Goal: Task Accomplishment & Management: Manage account settings

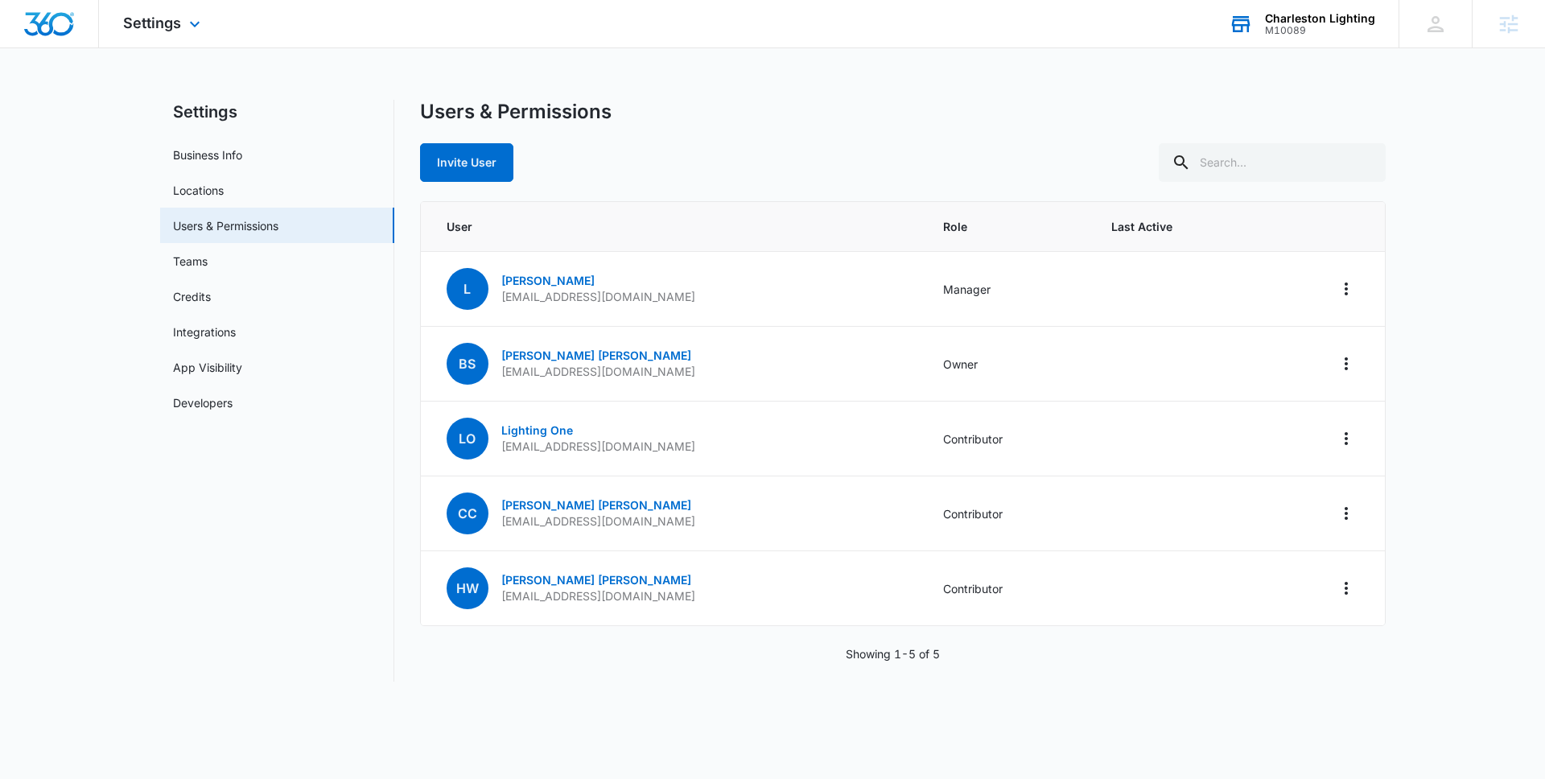
click at [1308, 31] on div "M10089" at bounding box center [1320, 30] width 110 height 11
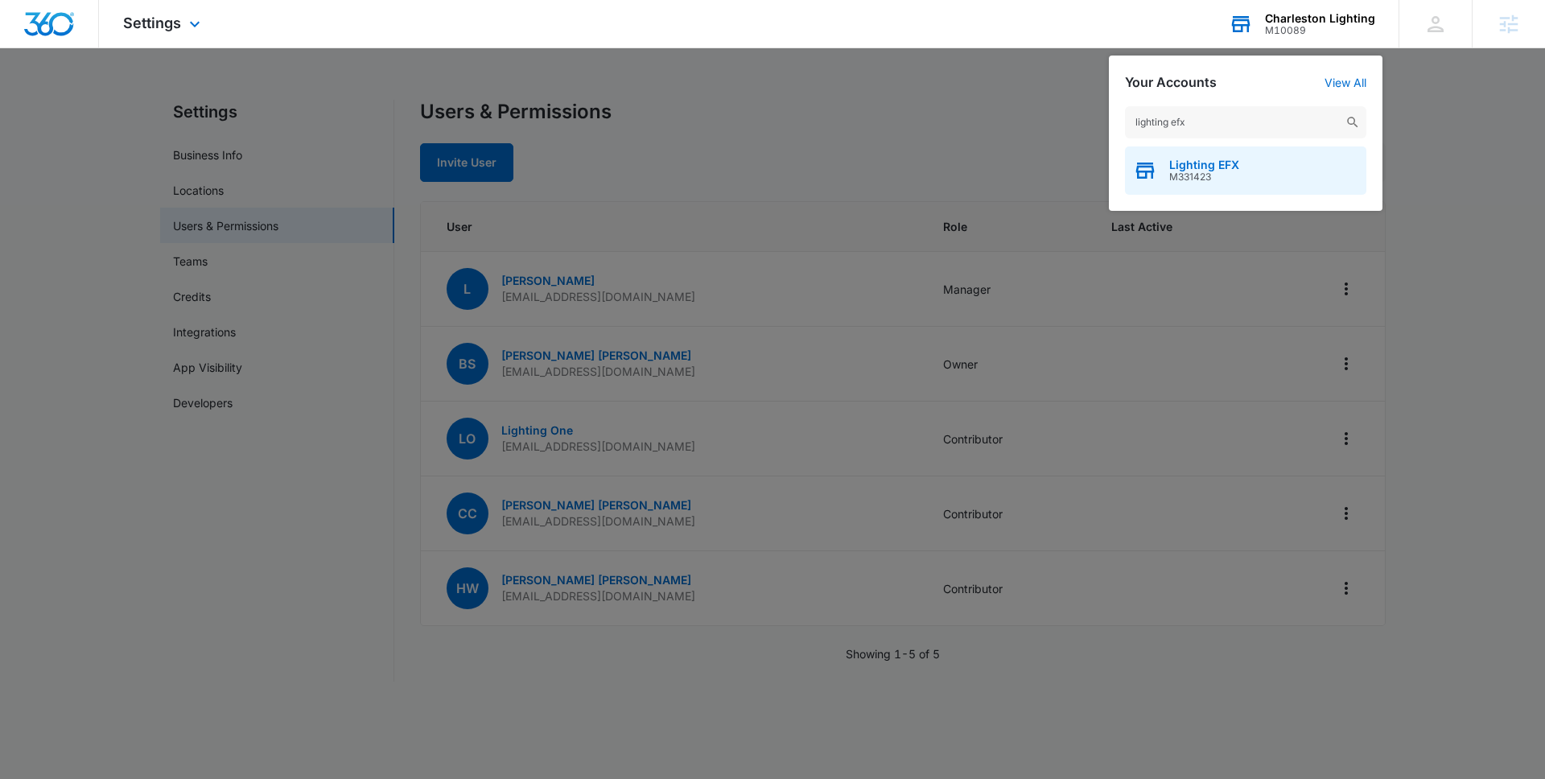
type input "lighting efx"
click at [1218, 175] on span "M331423" at bounding box center [1204, 176] width 70 height 11
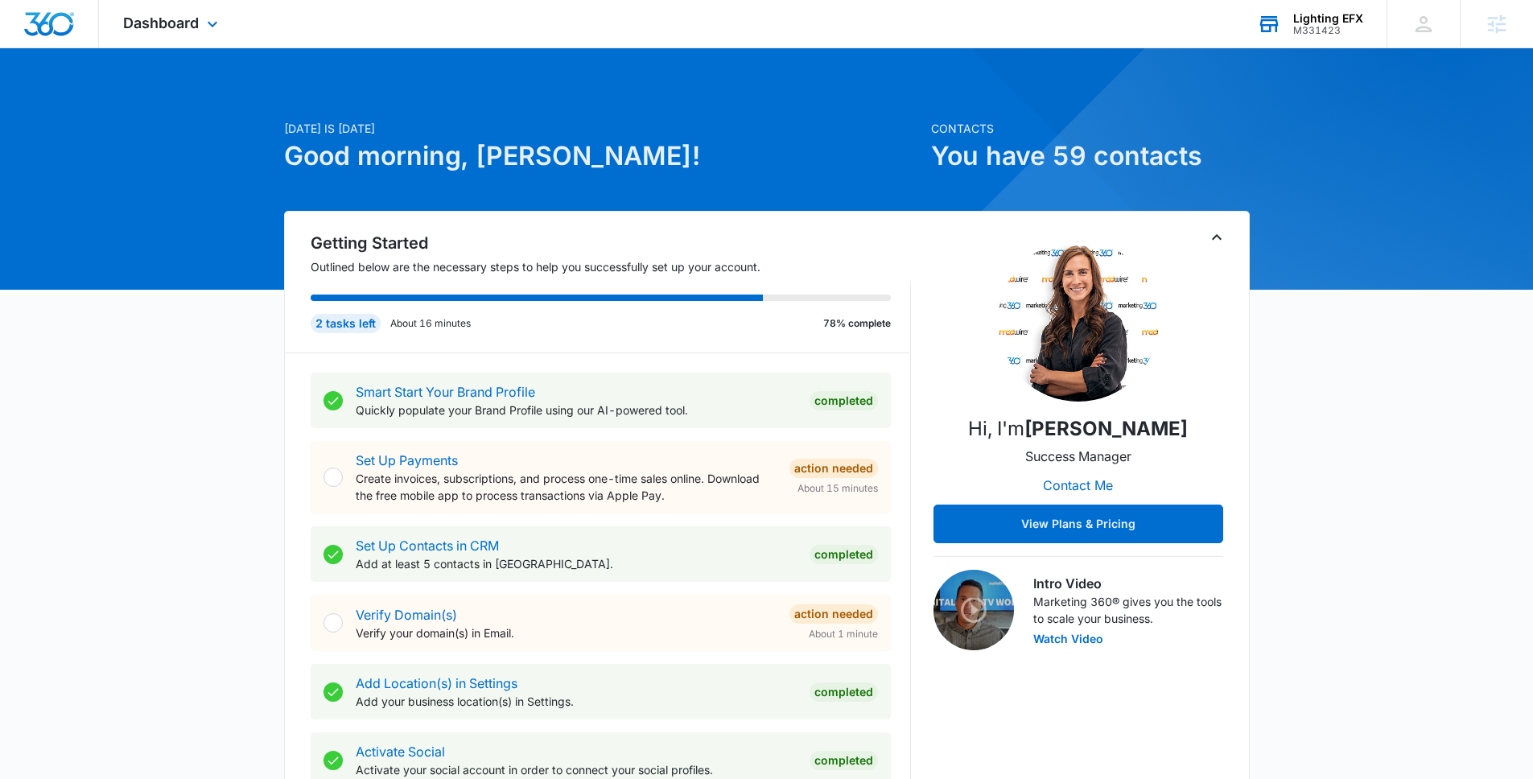
click at [1319, 32] on div "M331423" at bounding box center [1328, 30] width 70 height 11
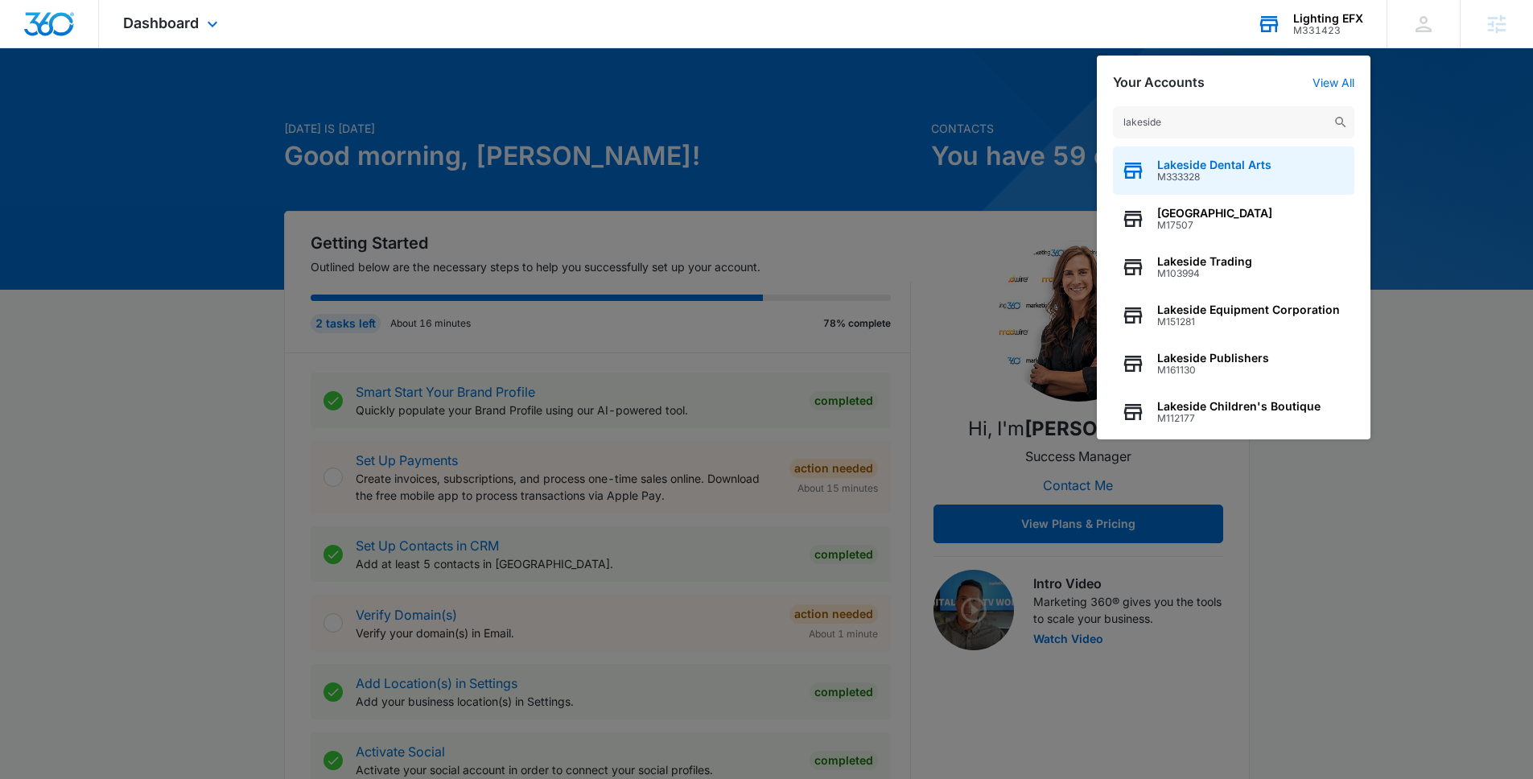
type input "lakeside"
click at [1235, 178] on span "M333328" at bounding box center [1214, 176] width 114 height 11
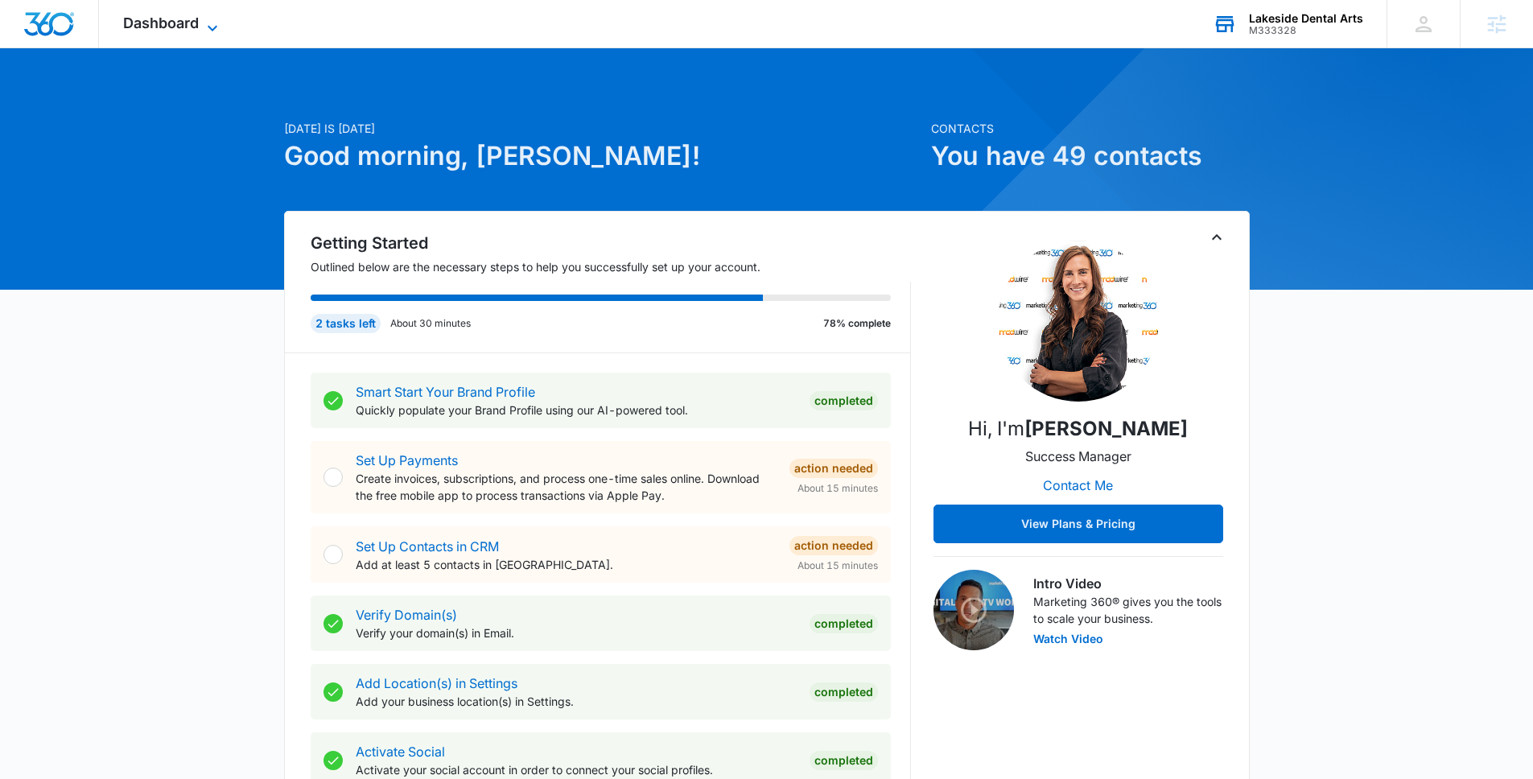
click at [189, 20] on span "Dashboard" at bounding box center [161, 22] width 76 height 17
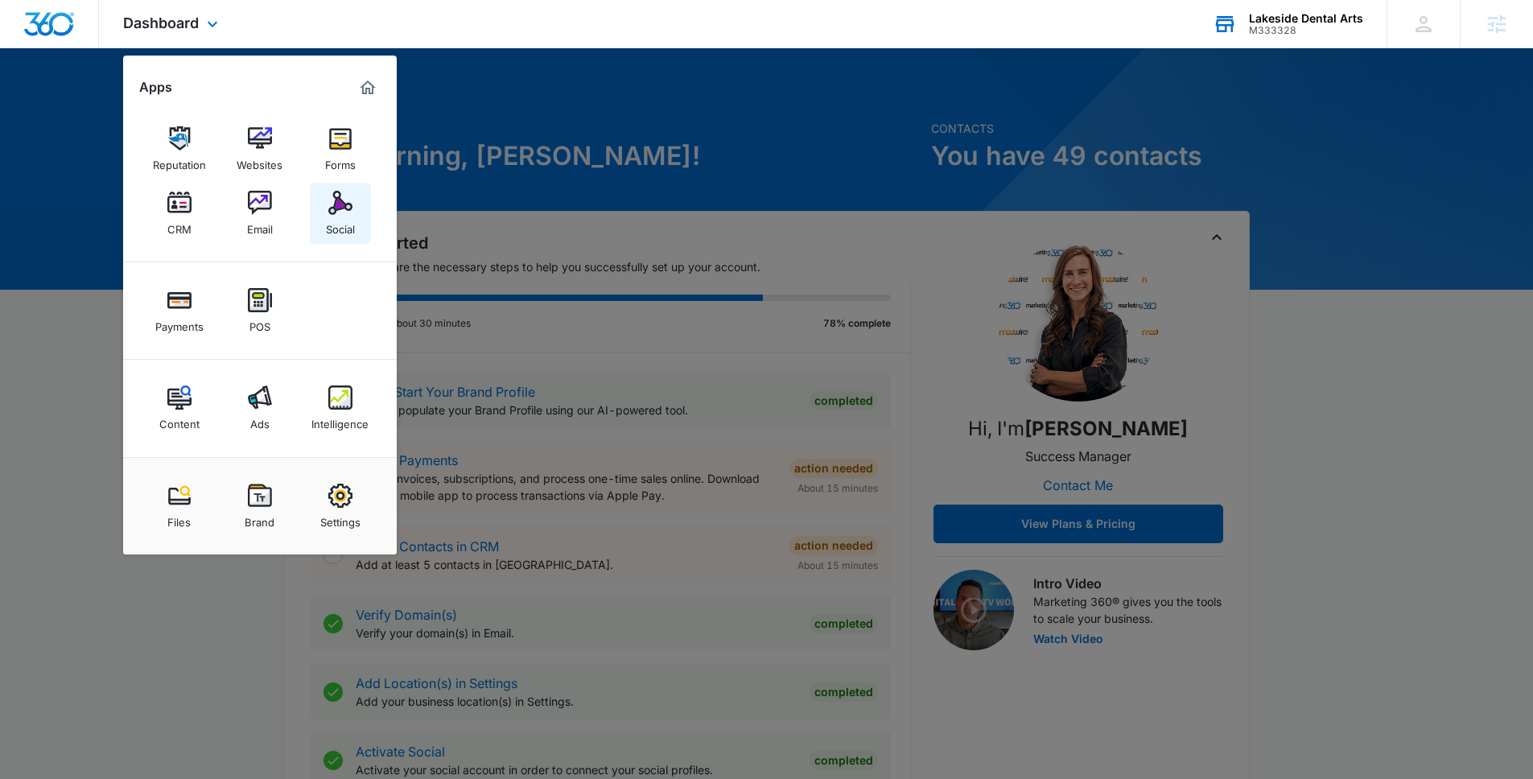
click at [335, 213] on img at bounding box center [340, 203] width 24 height 24
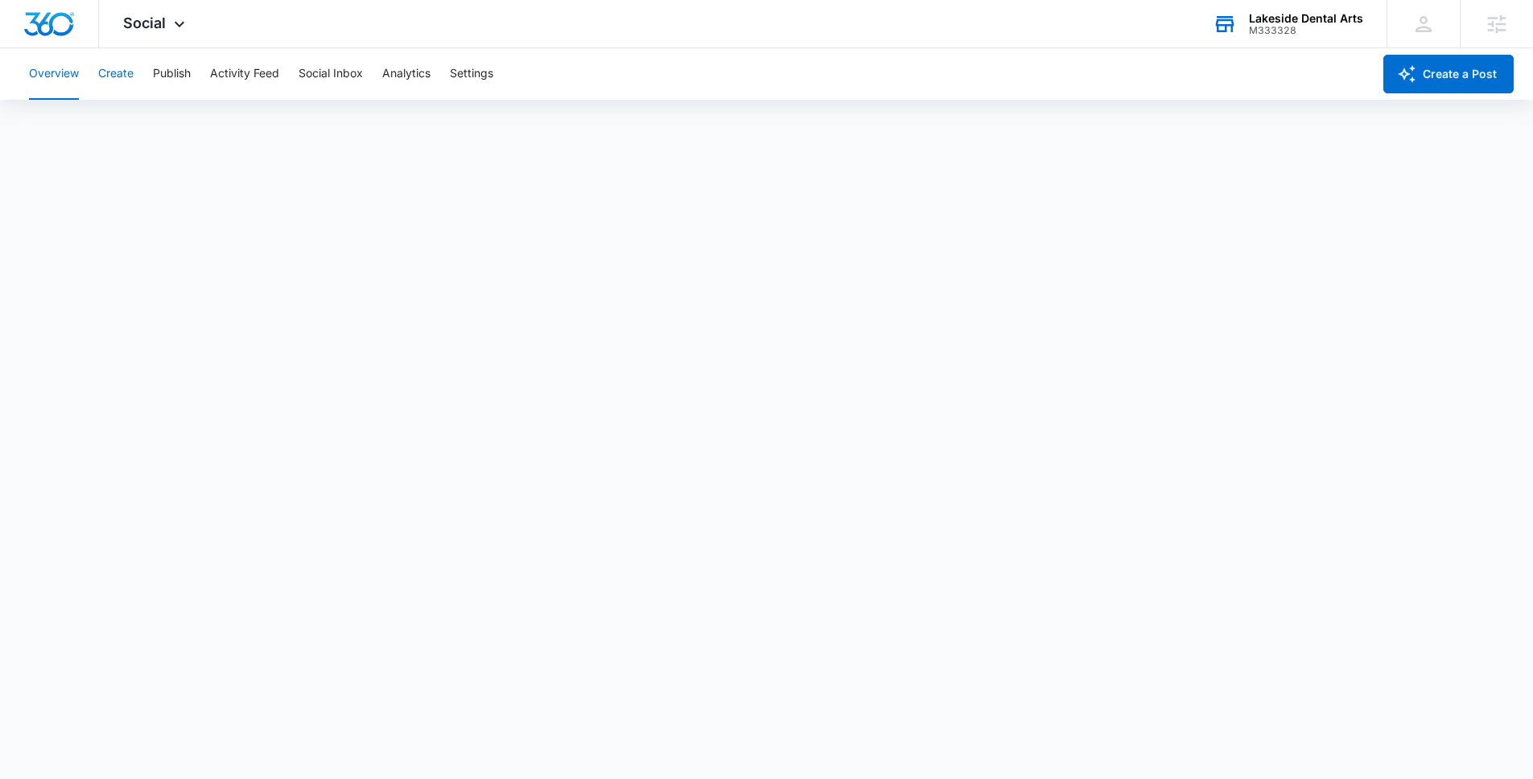
click at [124, 84] on button "Create" at bounding box center [115, 74] width 35 height 52
click at [159, 115] on button "Approvals" at bounding box center [157, 123] width 54 height 45
click at [1261, 41] on div "Lakeside Dental Arts M333328 Your Accounts View All" at bounding box center [1288, 23] width 198 height 47
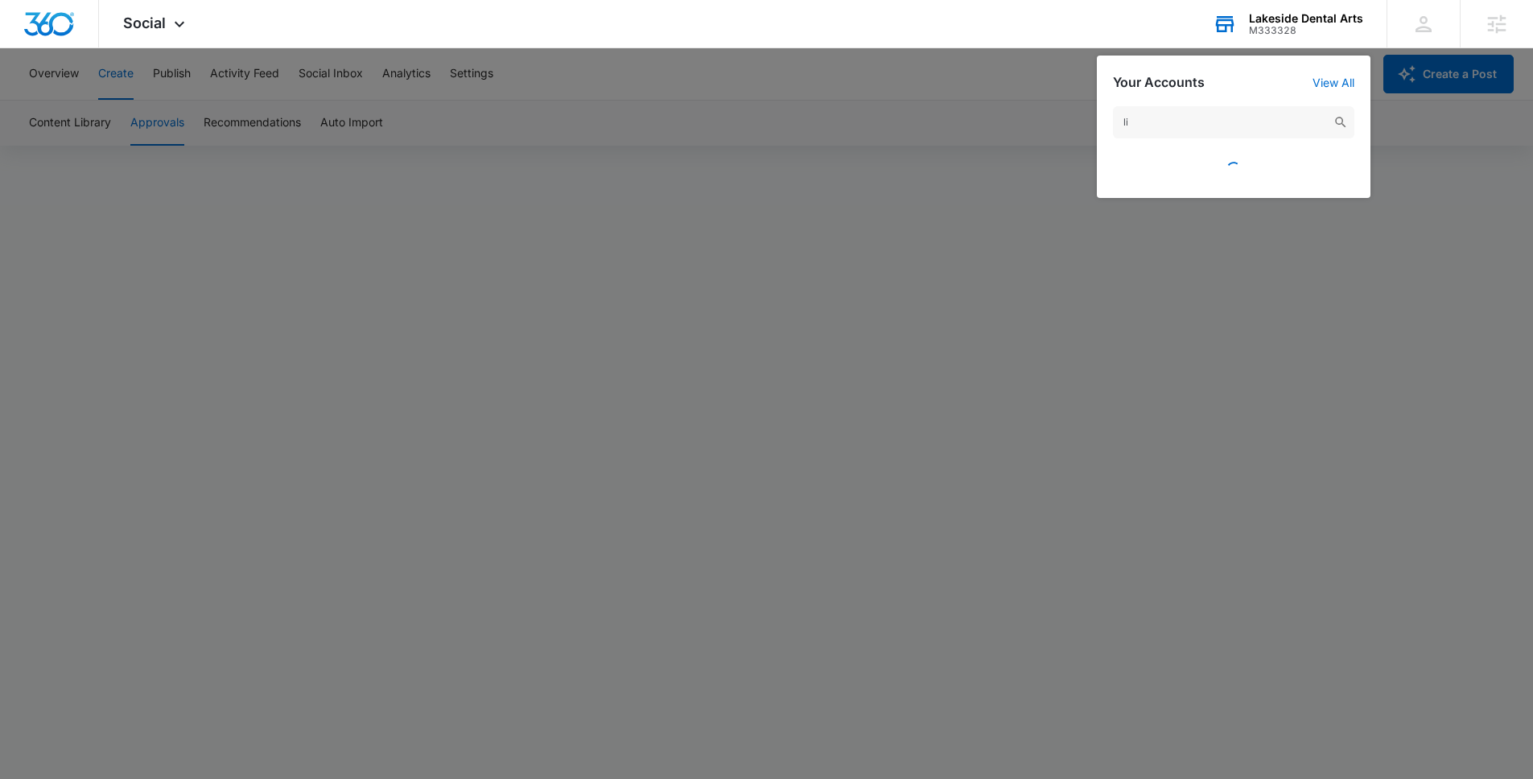
type input "l"
type input "lighting efx"
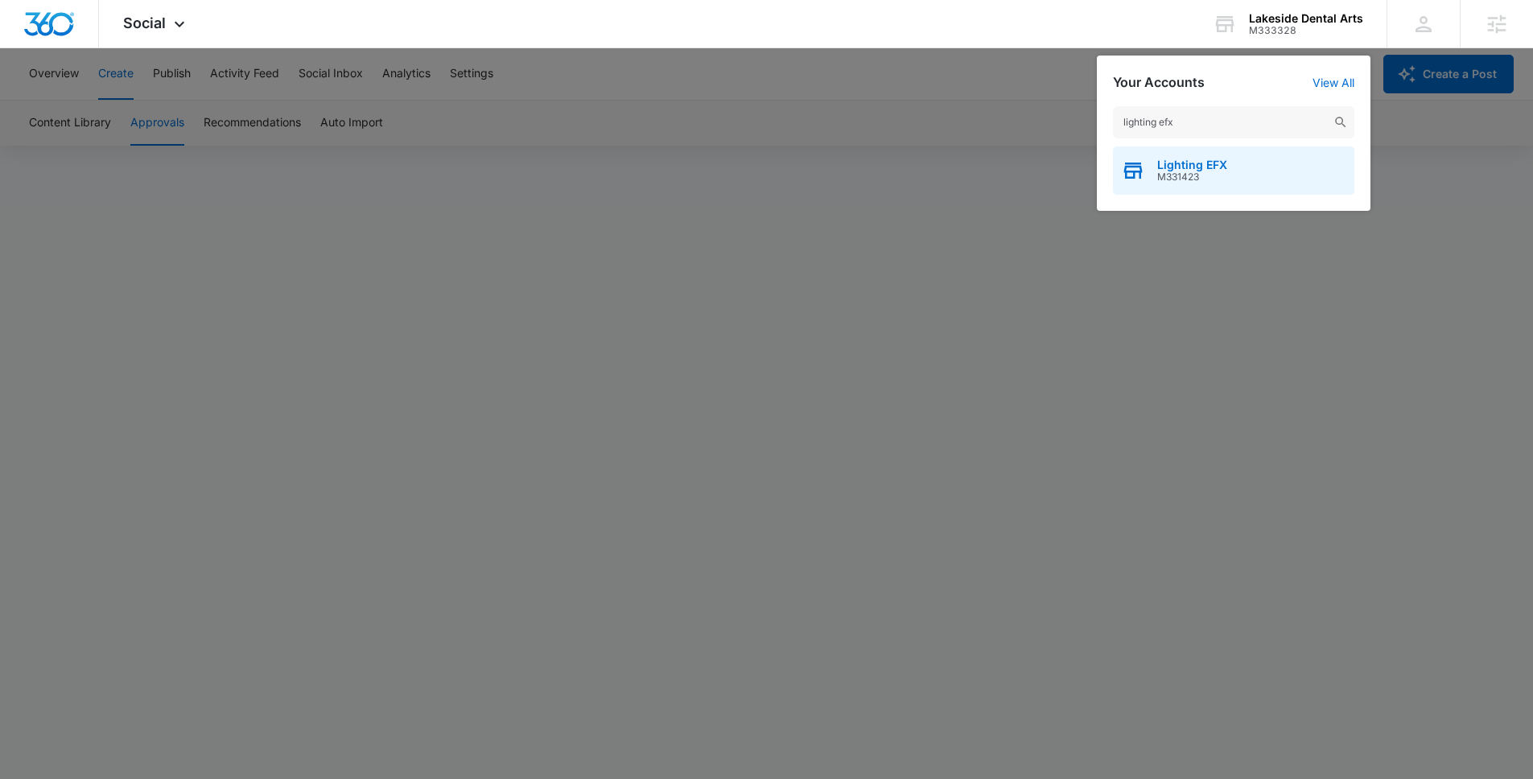
click at [1214, 170] on span "Lighting EFX" at bounding box center [1192, 165] width 70 height 13
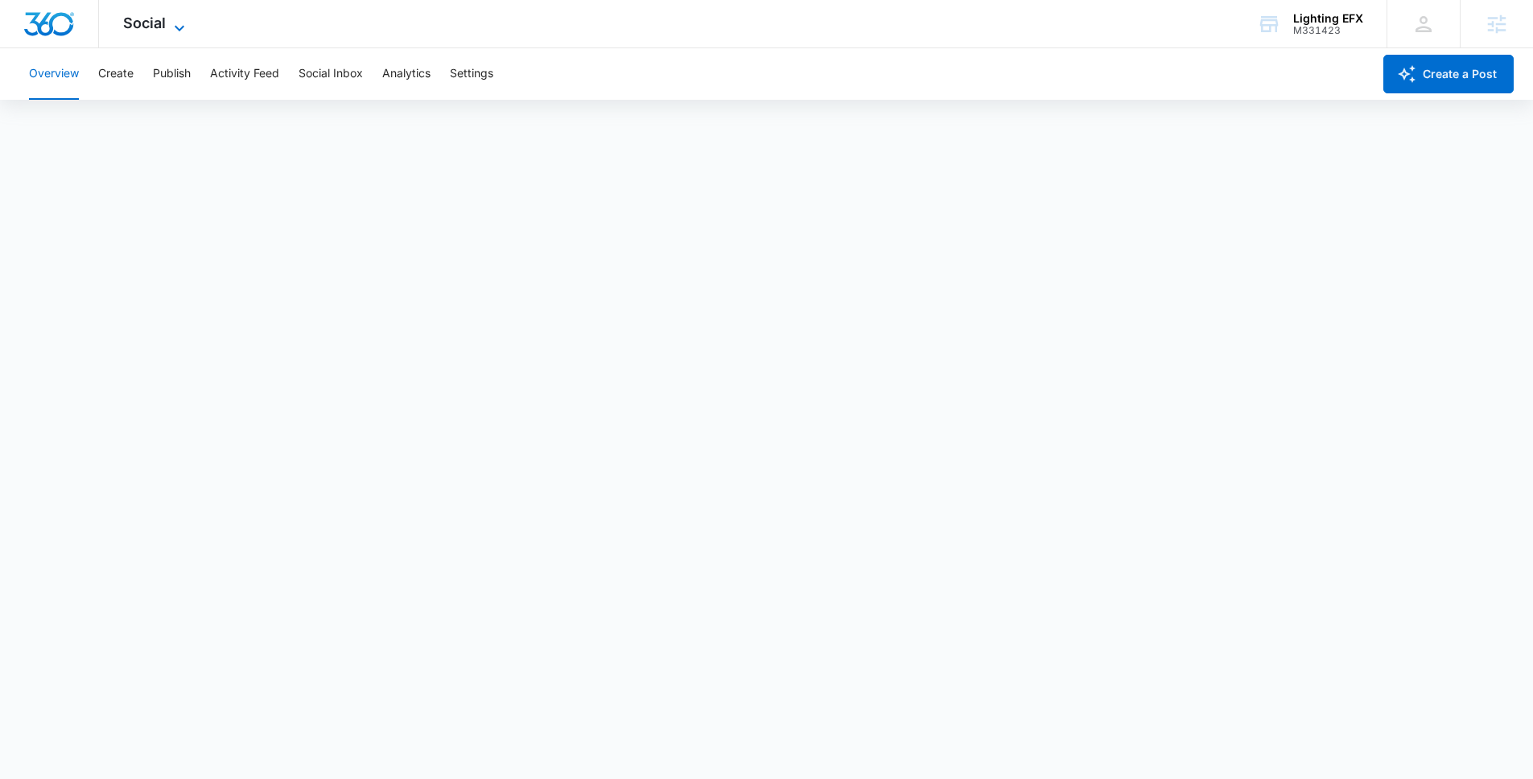
click at [126, 23] on span "Social" at bounding box center [144, 22] width 43 height 17
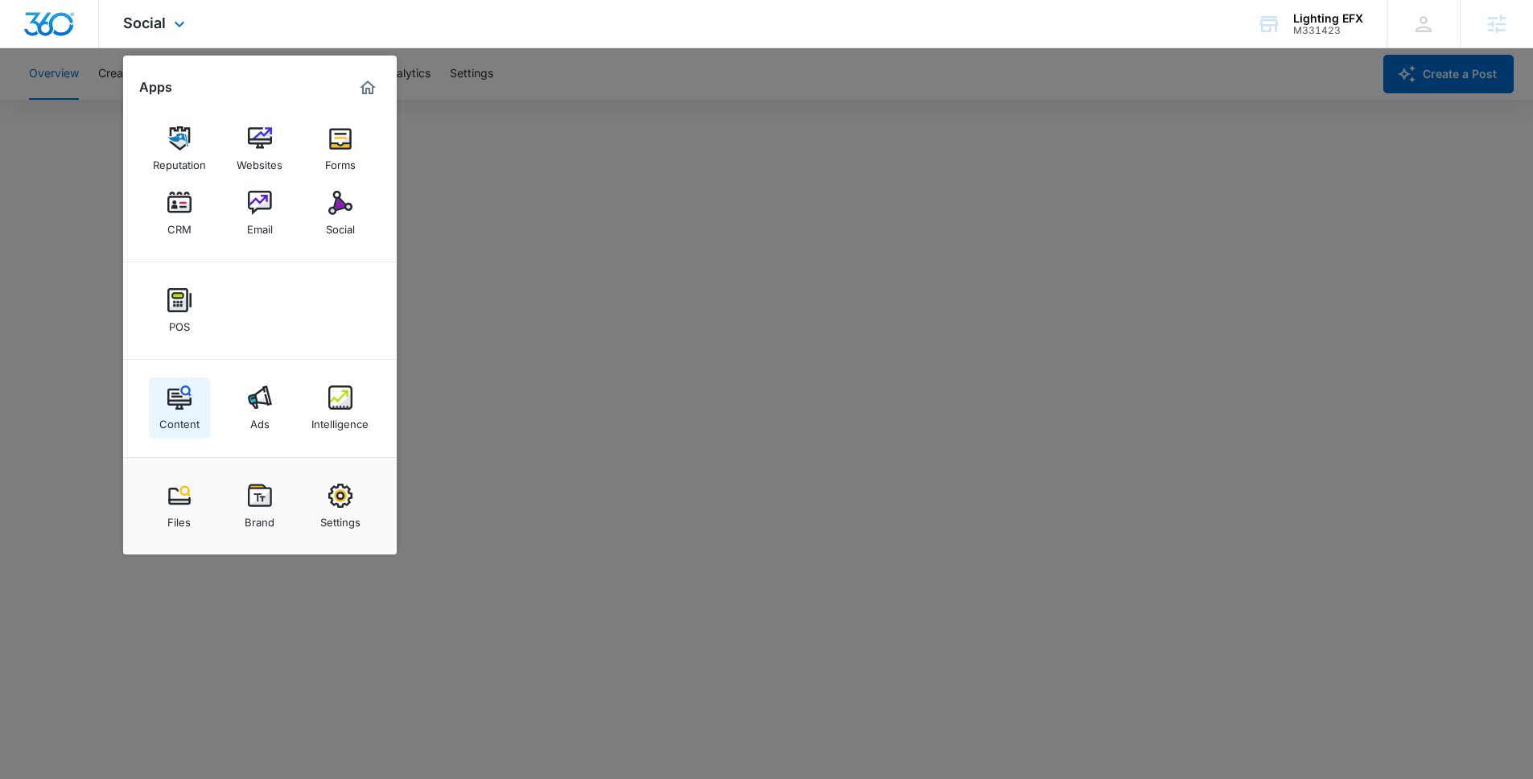
click at [203, 422] on link "Content" at bounding box center [179, 407] width 61 height 61
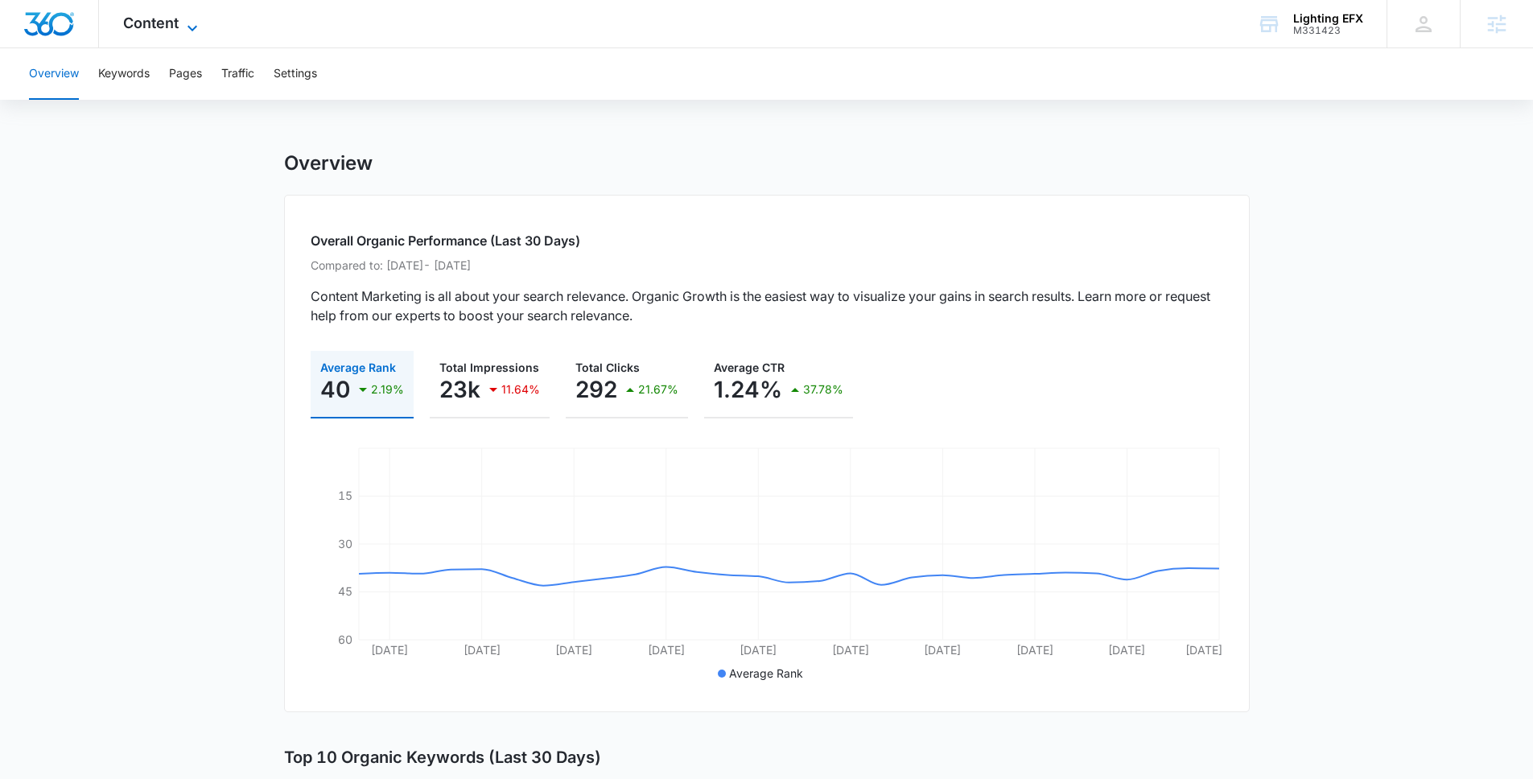
click at [166, 25] on span "Content" at bounding box center [151, 22] width 56 height 17
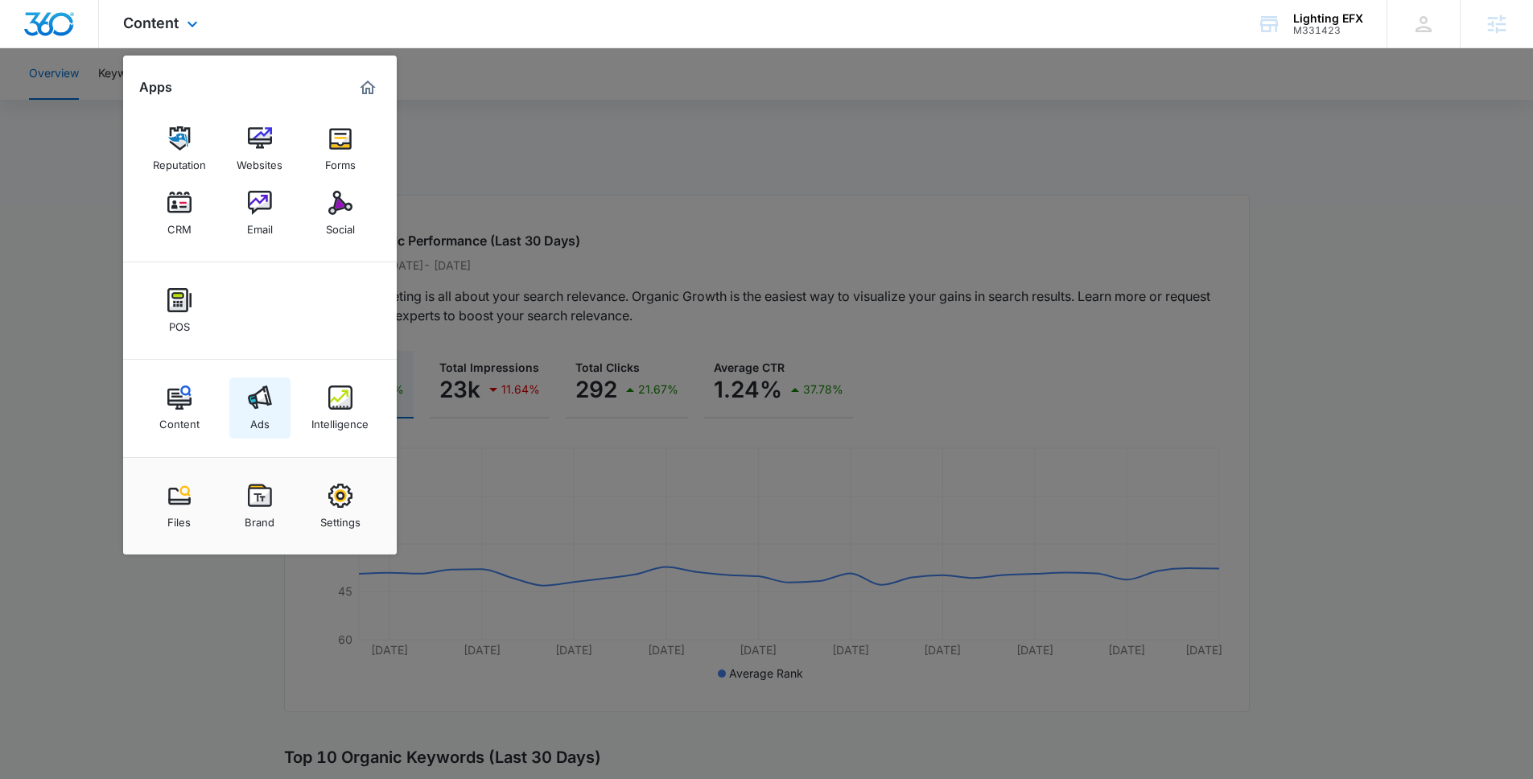
click at [263, 410] on div "Ads" at bounding box center [259, 420] width 19 height 21
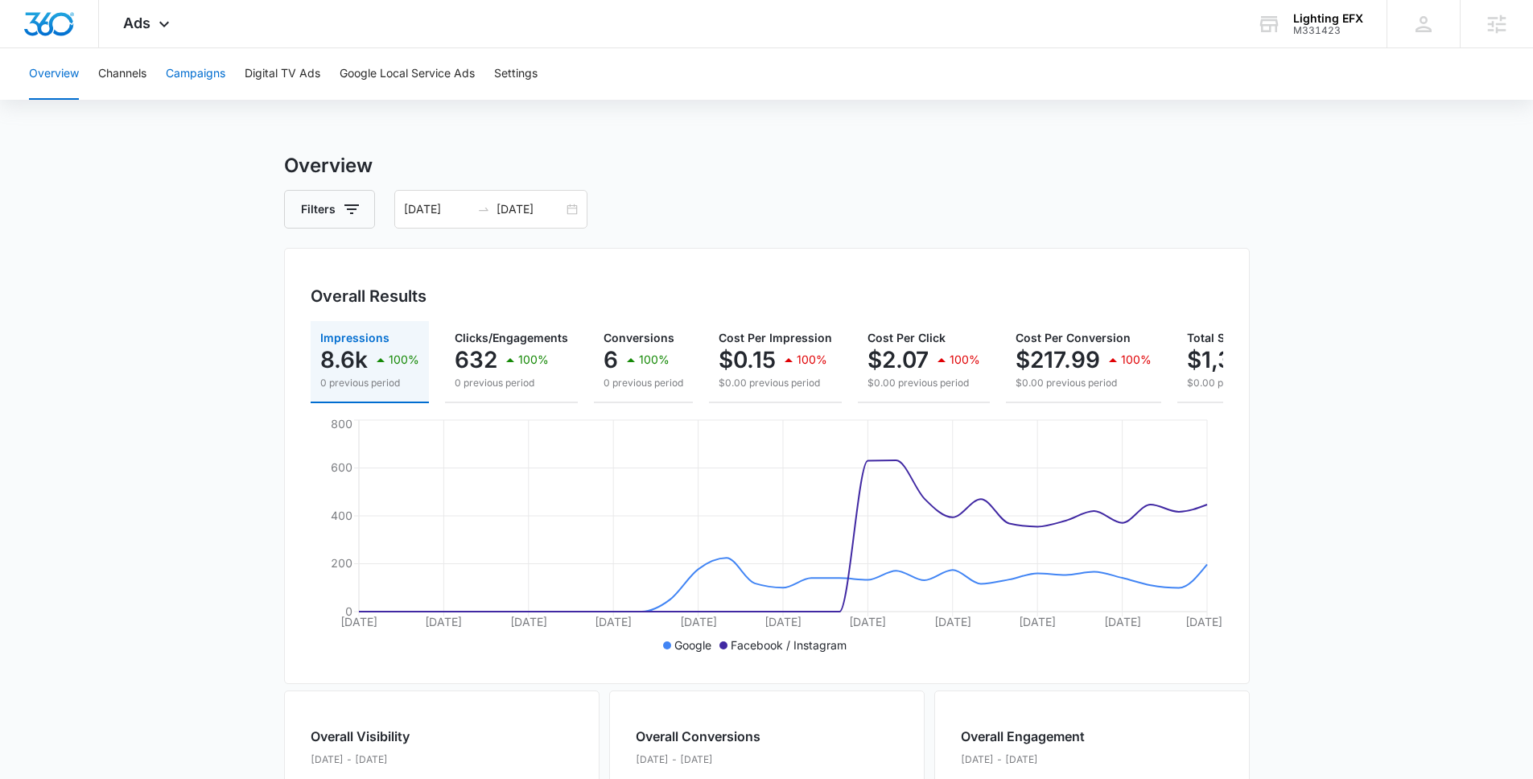
click at [208, 56] on button "Campaigns" at bounding box center [196, 74] width 60 height 52
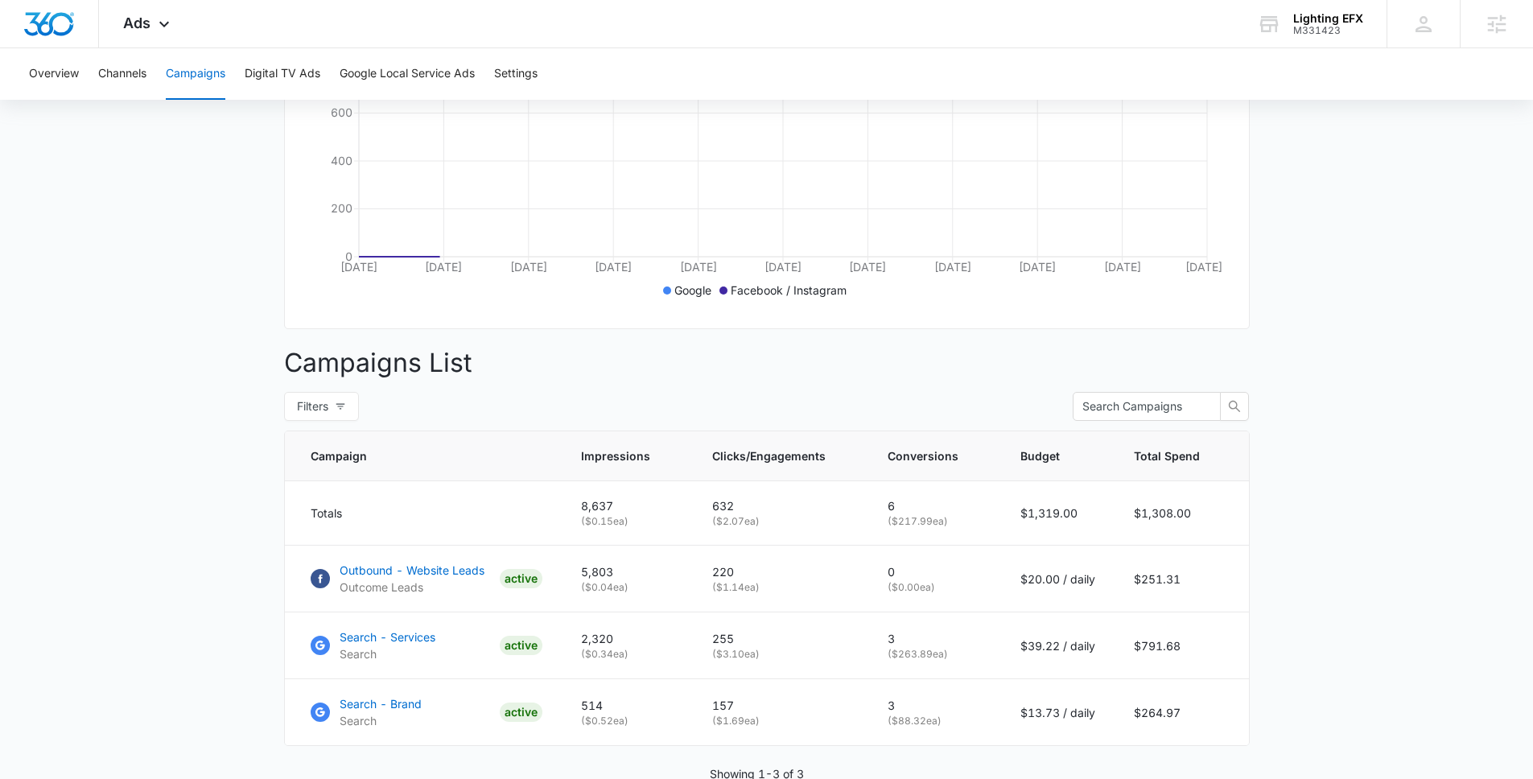
scroll to position [447, 0]
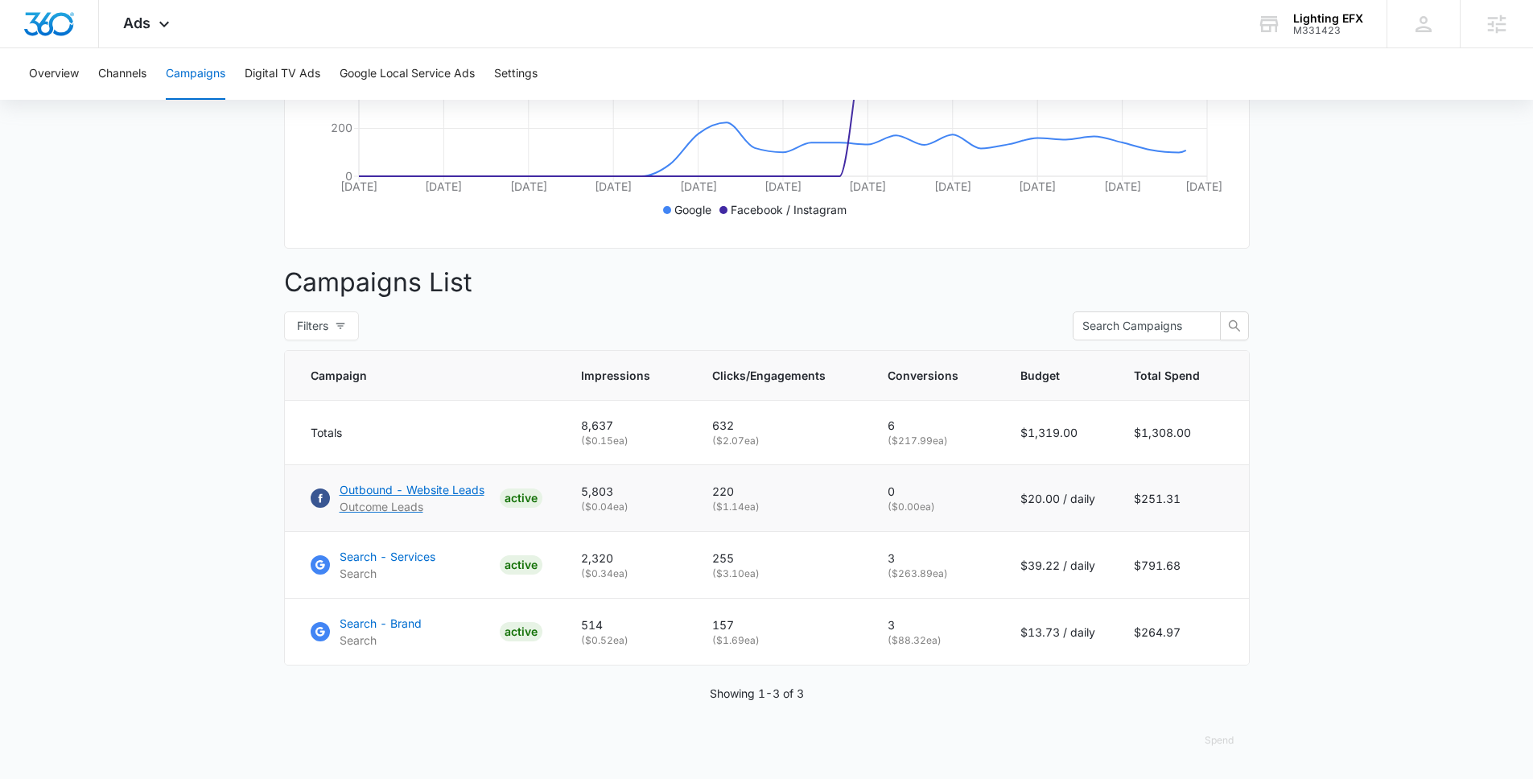
click at [402, 497] on p "Outbound - Website Leads" at bounding box center [412, 489] width 145 height 17
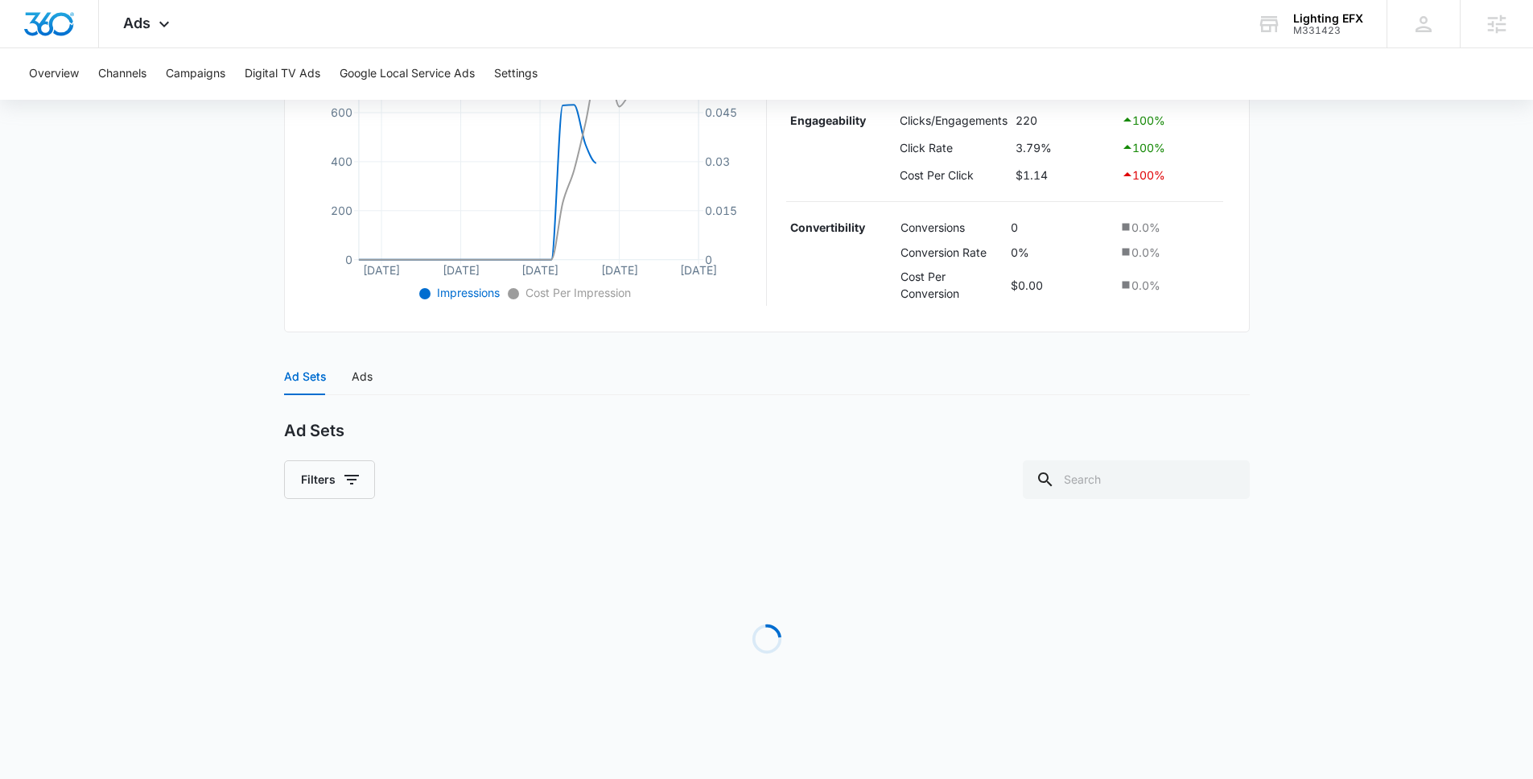
scroll to position [339, 0]
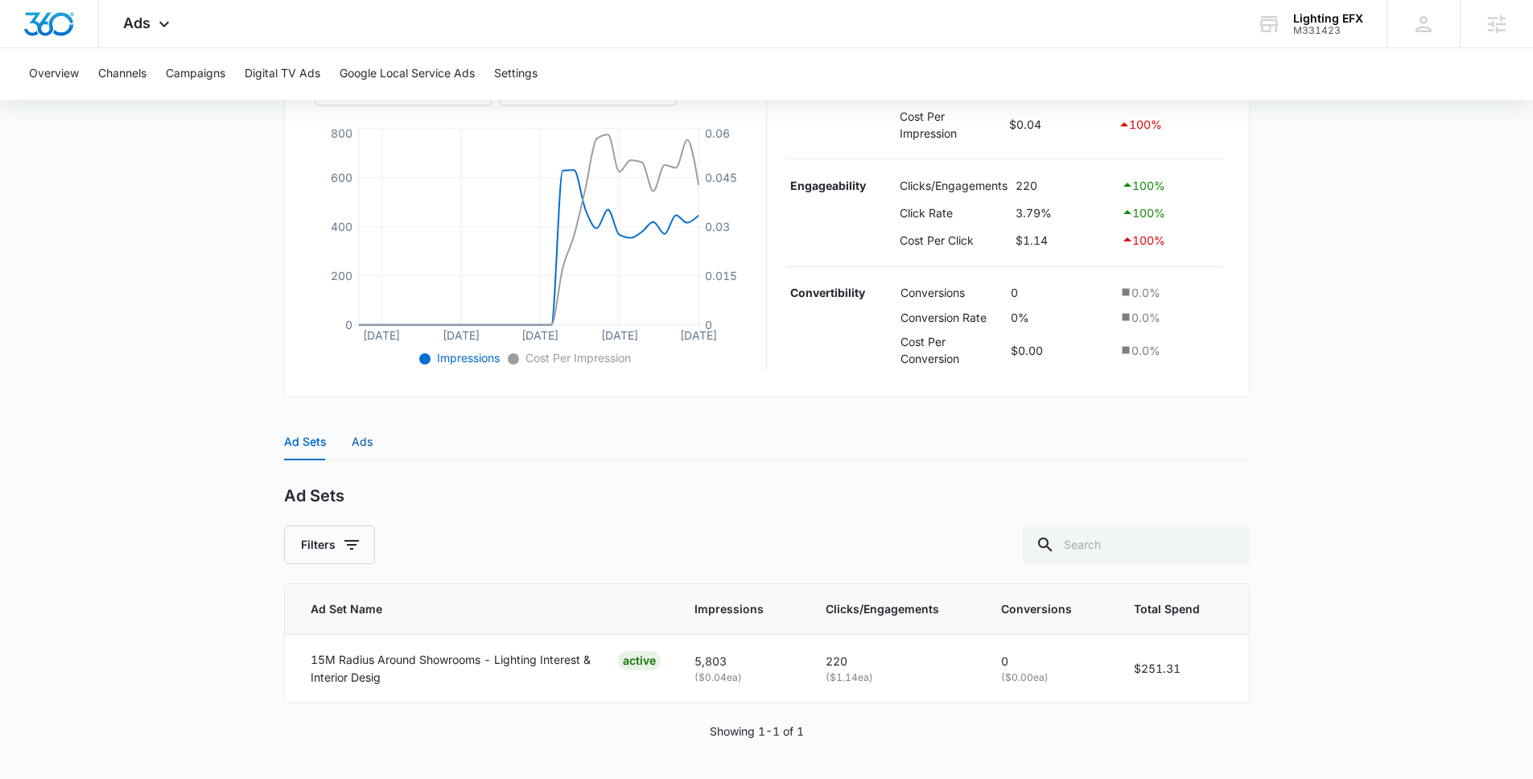
click at [352, 449] on div "Ads" at bounding box center [362, 442] width 21 height 18
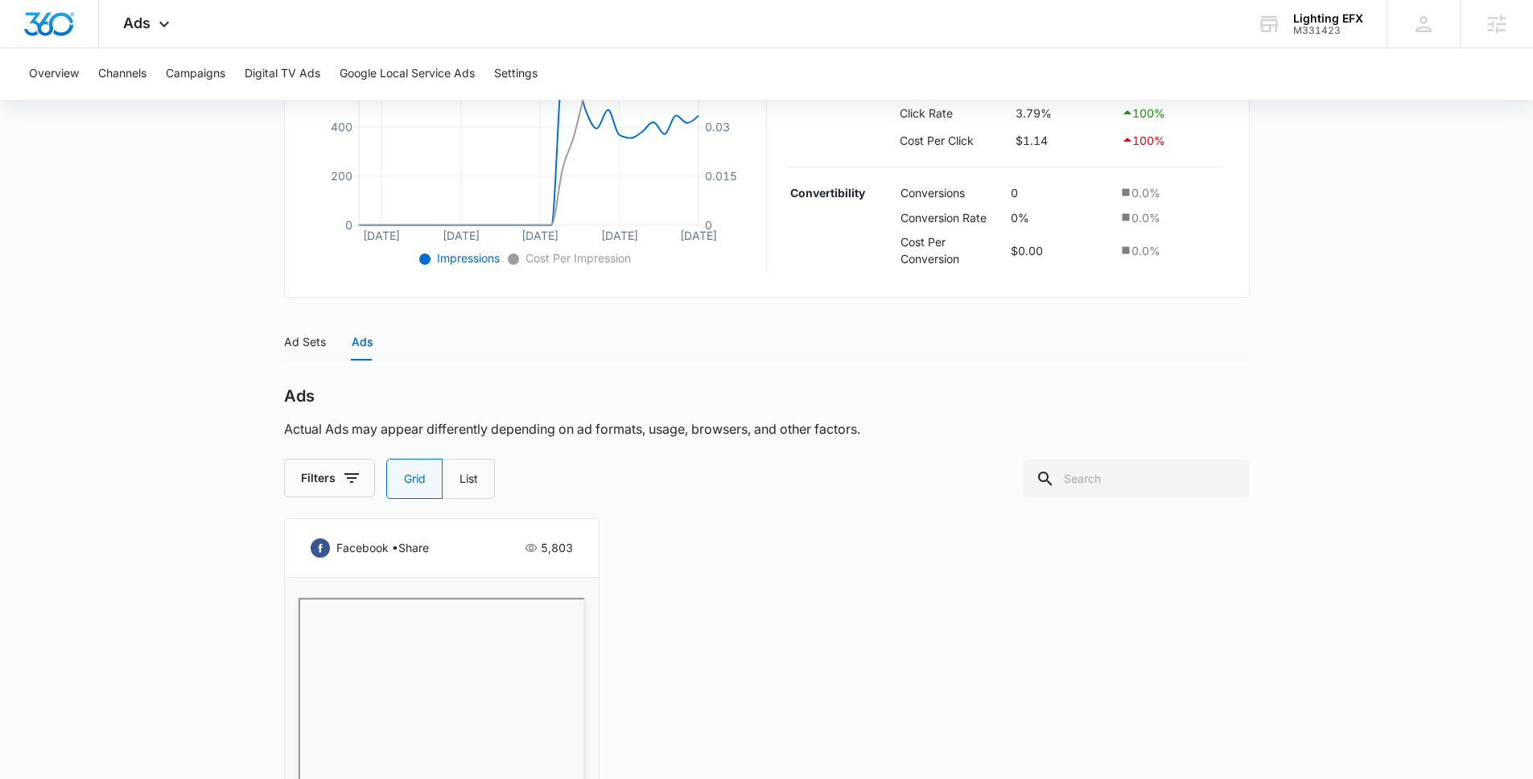
scroll to position [787, 0]
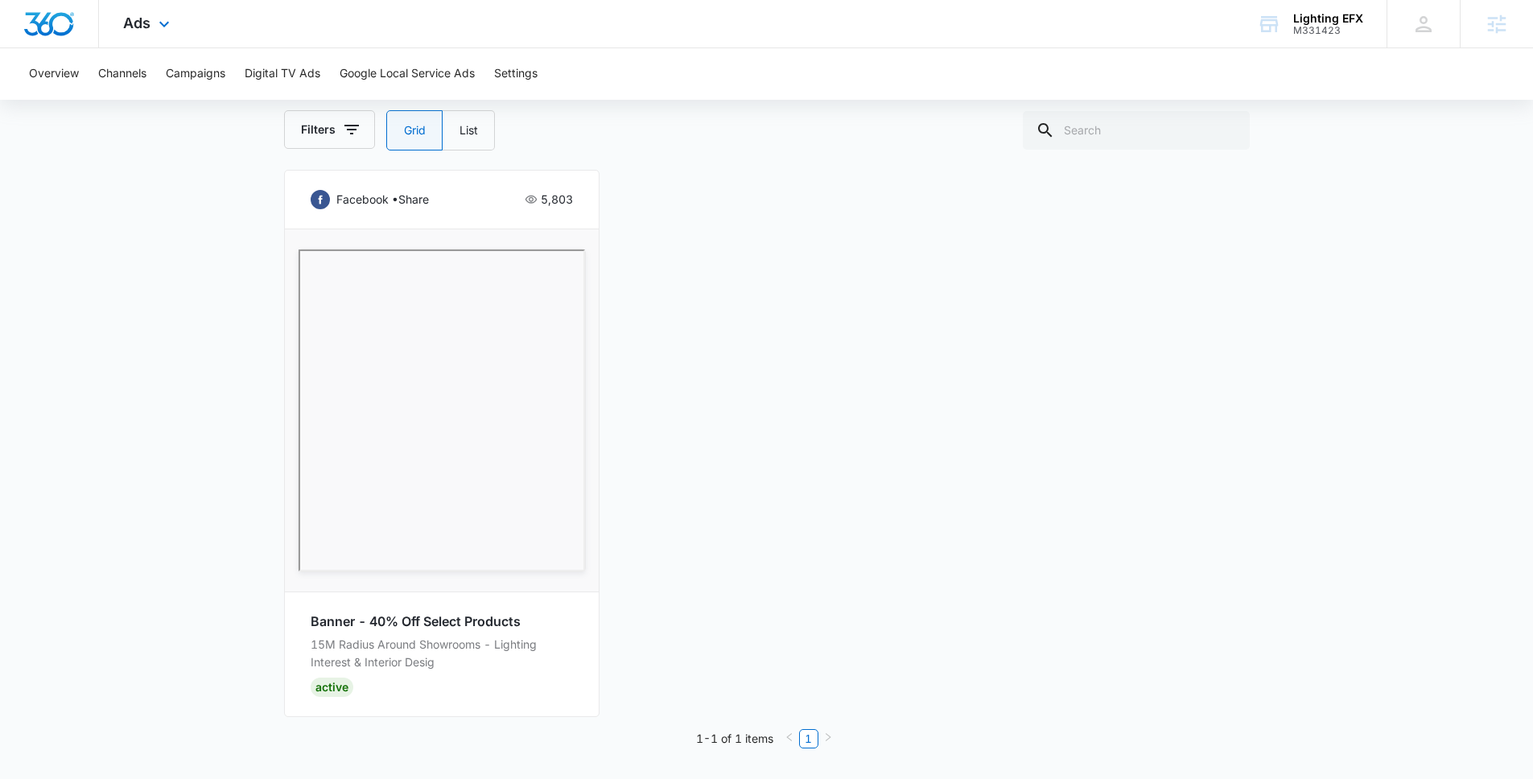
click at [155, 10] on div "Ads Apps Reputation Websites Forms CRM Email Social POS Content Ads Intelligenc…" at bounding box center [148, 23] width 99 height 47
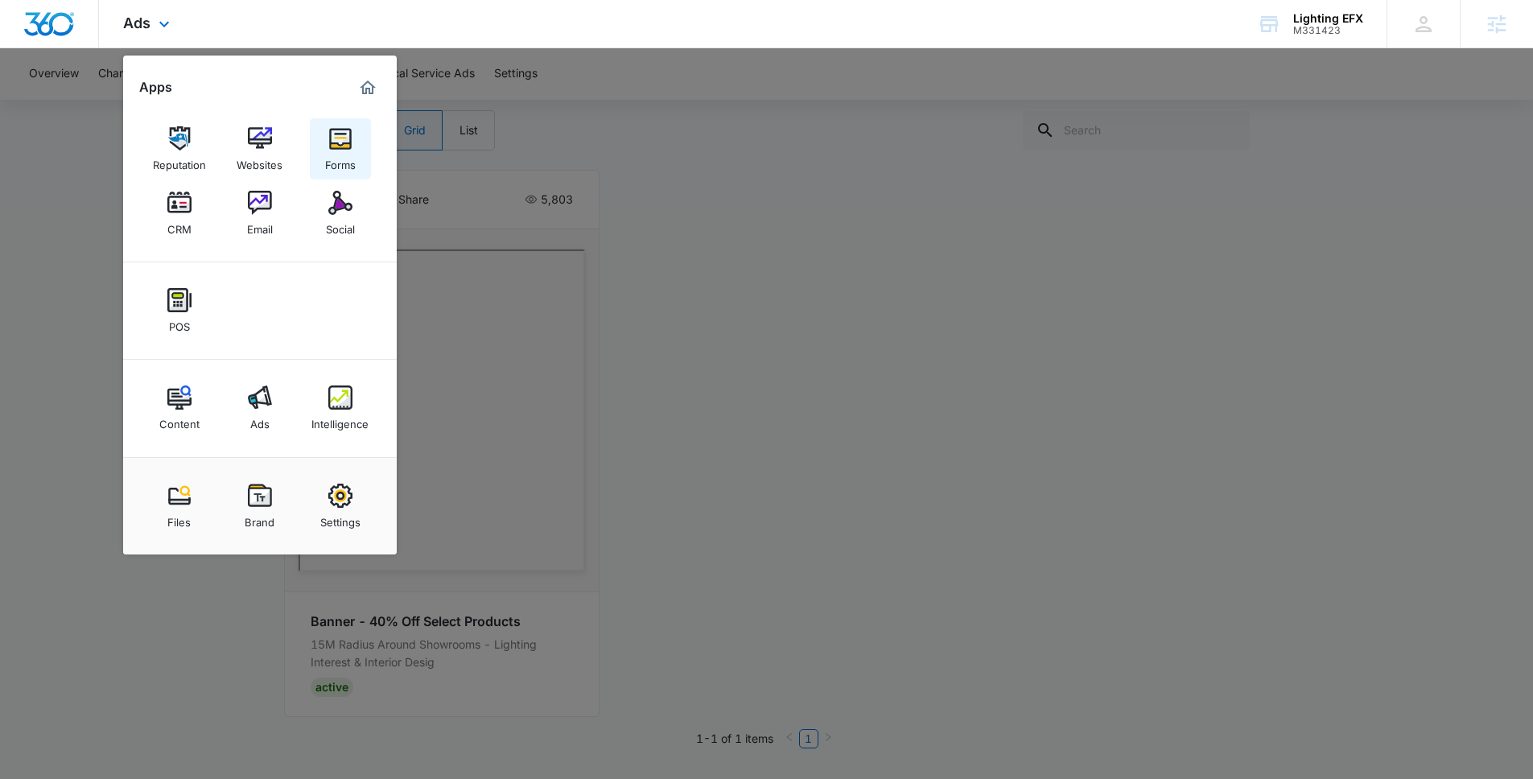
click at [345, 132] on img at bounding box center [340, 138] width 24 height 24
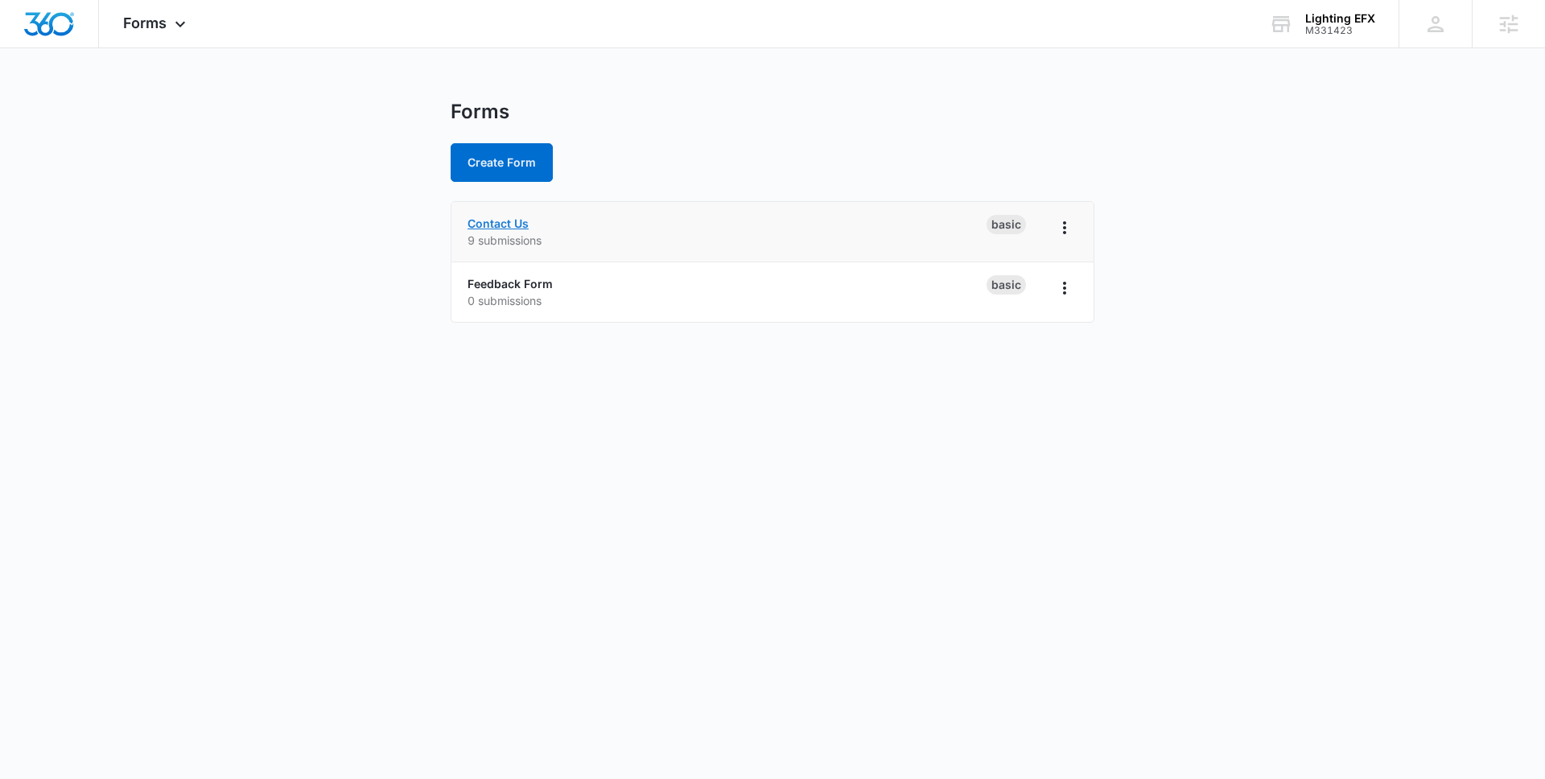
click at [518, 220] on link "Contact Us" at bounding box center [498, 223] width 61 height 14
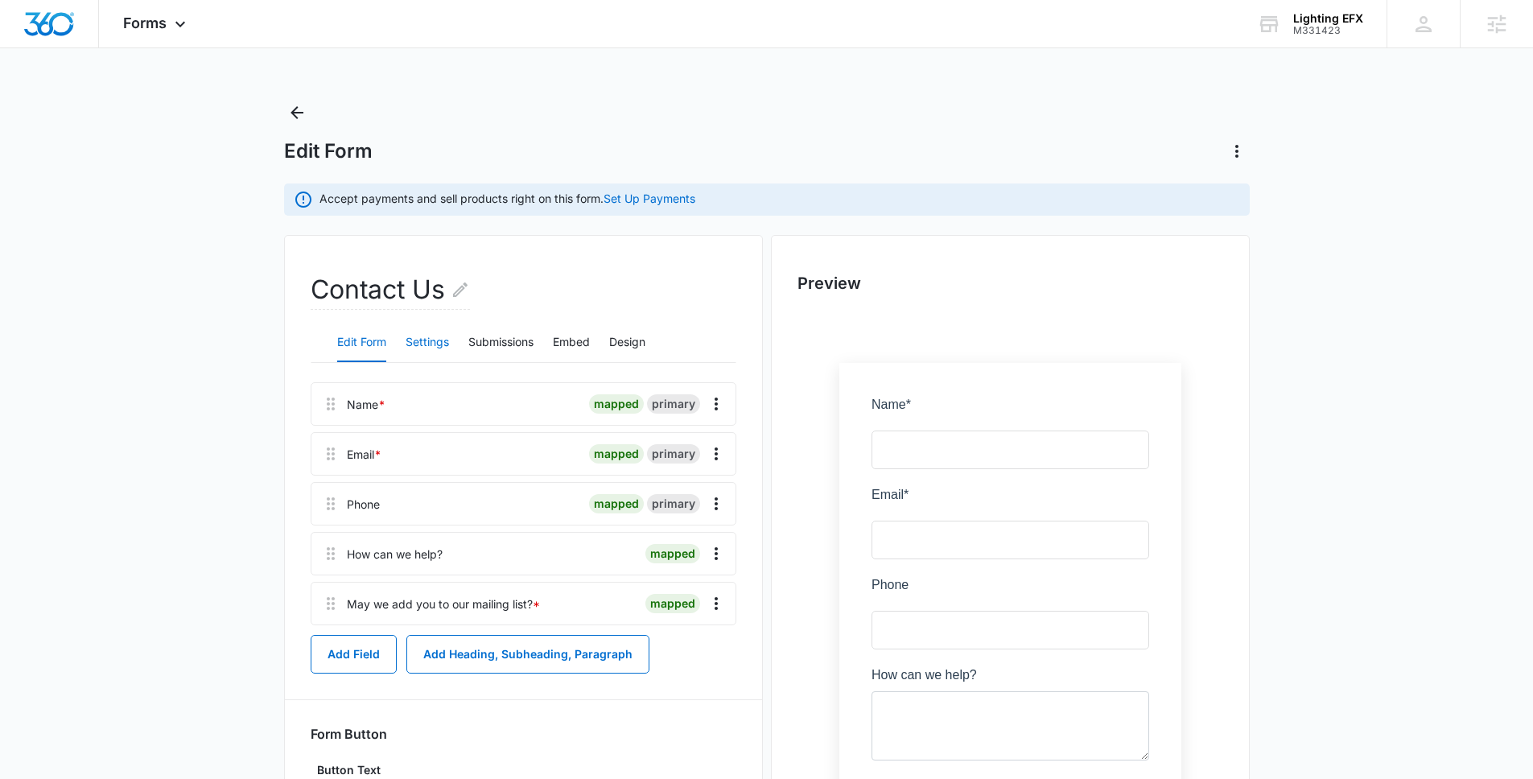
click at [427, 344] on button "Settings" at bounding box center [427, 342] width 43 height 39
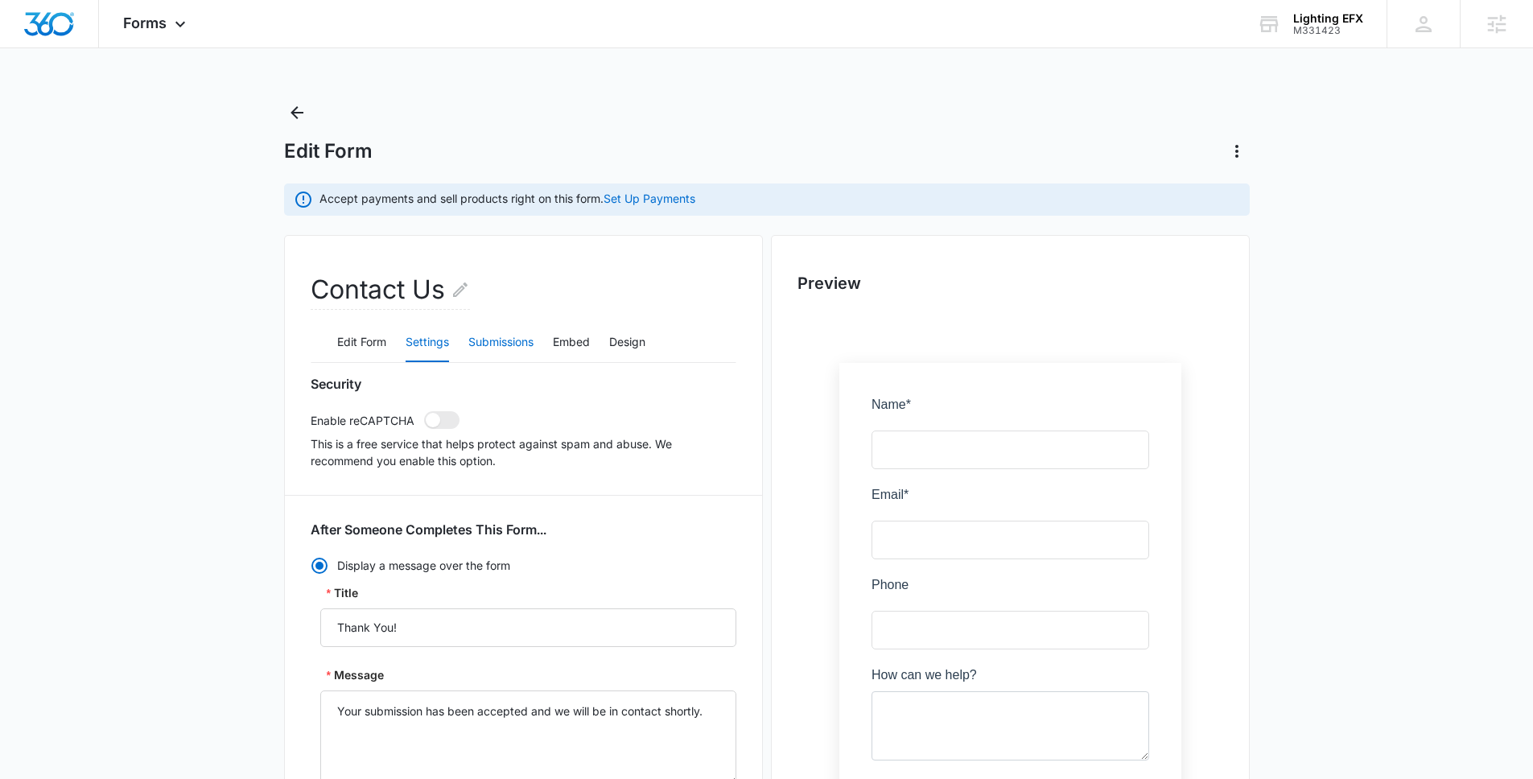
click at [476, 339] on button "Submissions" at bounding box center [500, 342] width 65 height 39
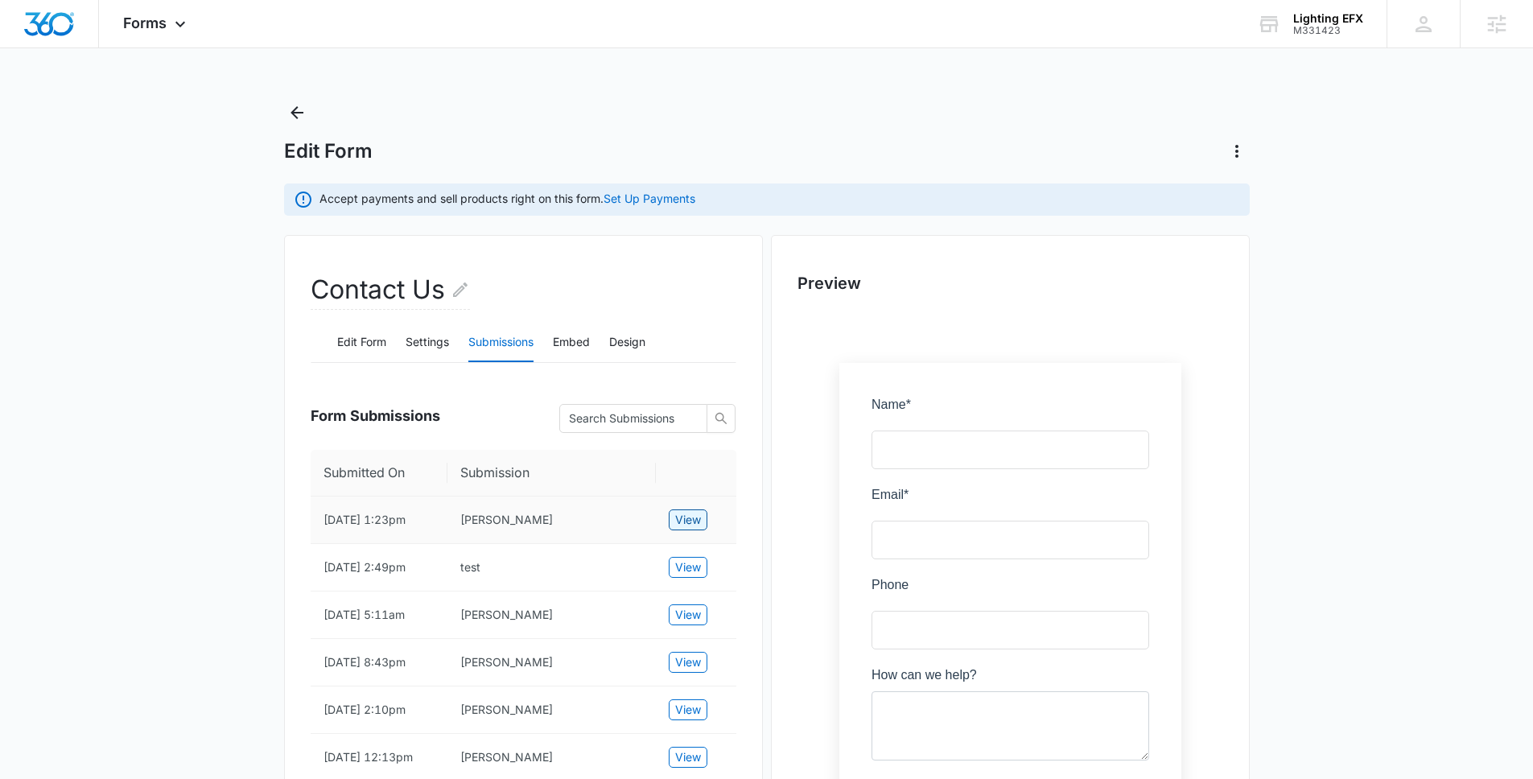
click at [682, 527] on span "View" at bounding box center [688, 520] width 26 height 18
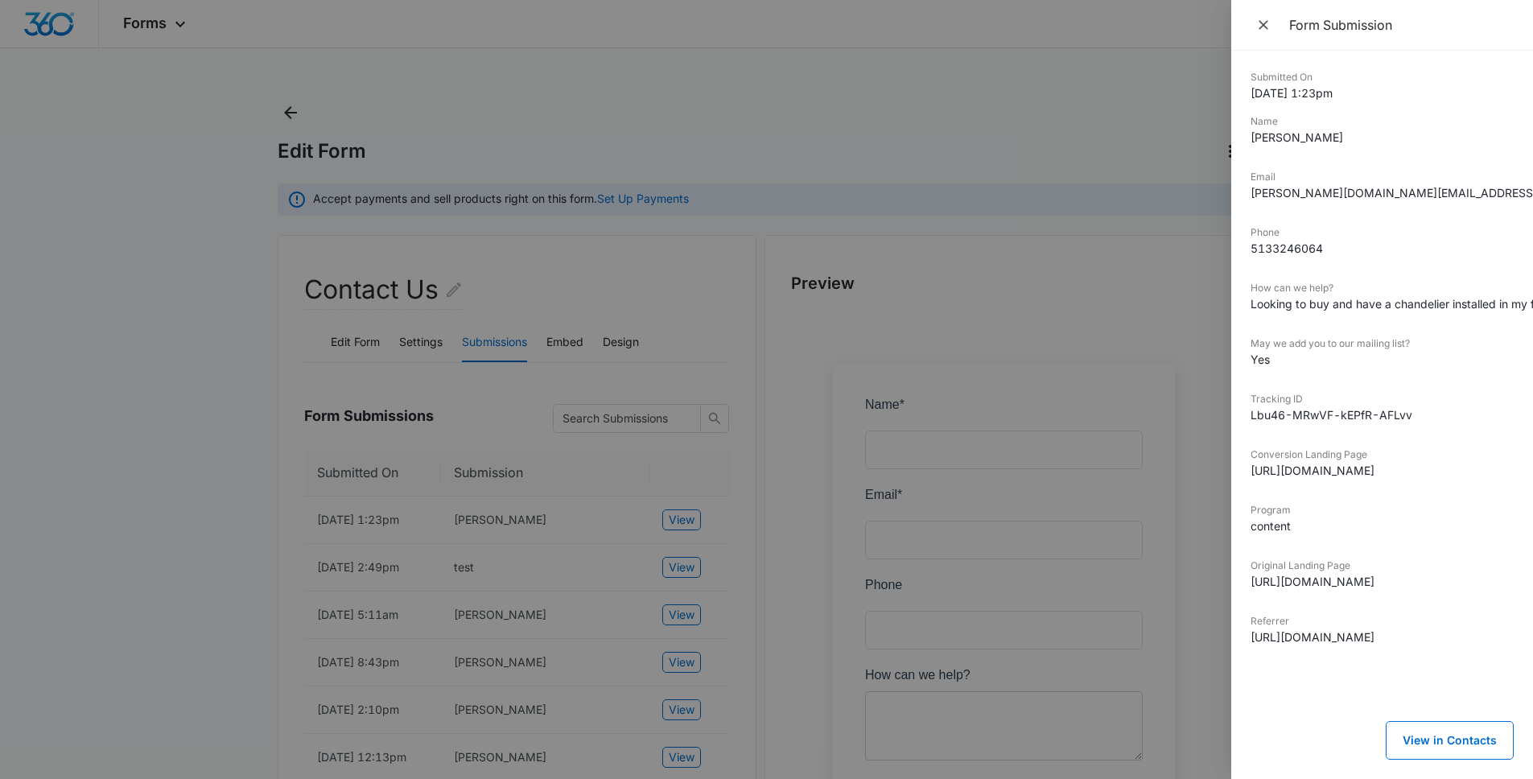
drag, startPoint x: 1250, startPoint y: 134, endPoint x: 1362, endPoint y: 144, distance: 112.3
click at [1362, 144] on div "Submitted On [DATE] 1:23pm Name [PERSON_NAME] Email [DOMAIN_NAME][EMAIL_ADDRESS…" at bounding box center [1382, 415] width 302 height 728
click at [1367, 142] on dd "[PERSON_NAME]" at bounding box center [1382, 137] width 263 height 17
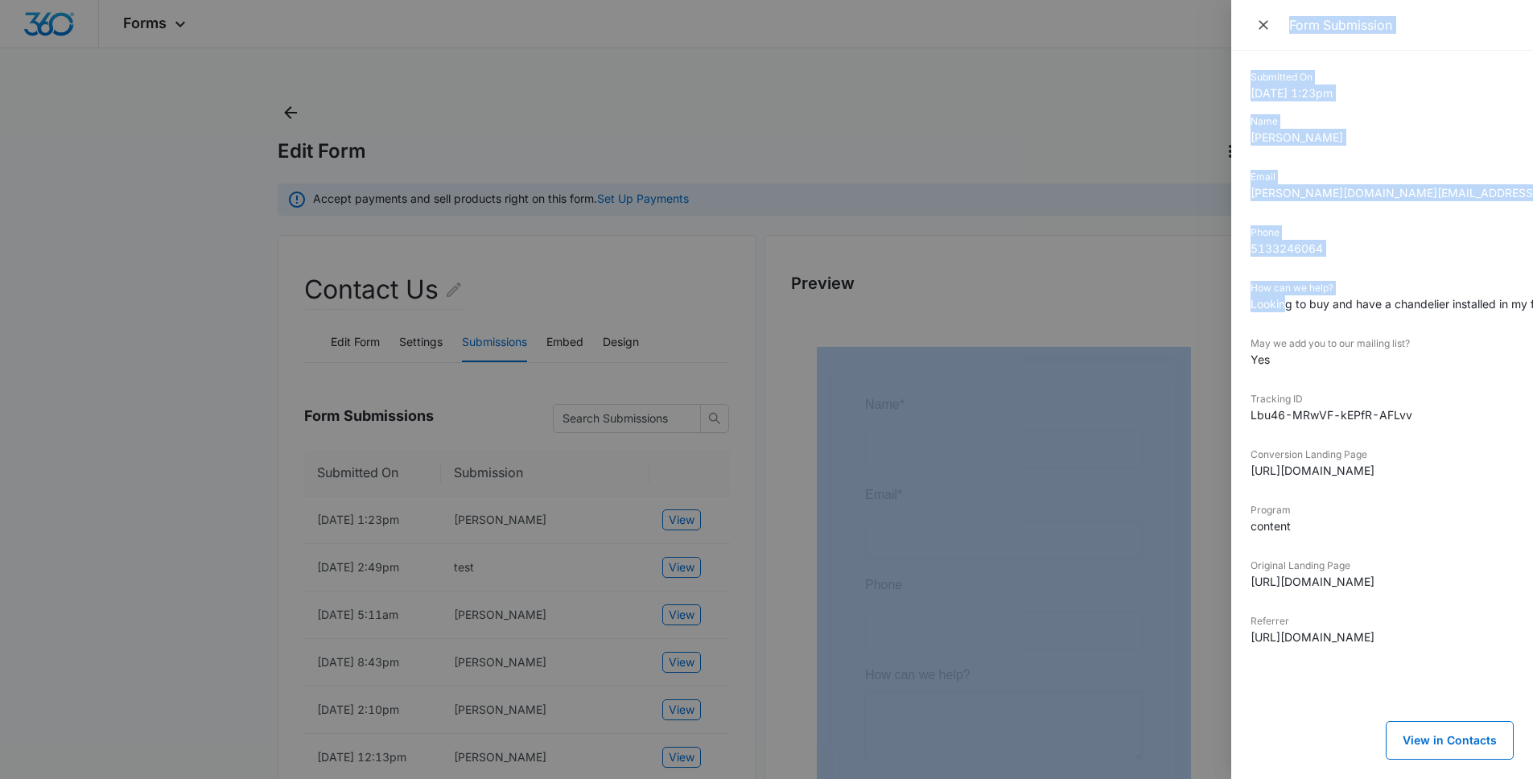
scroll to position [0, 28]
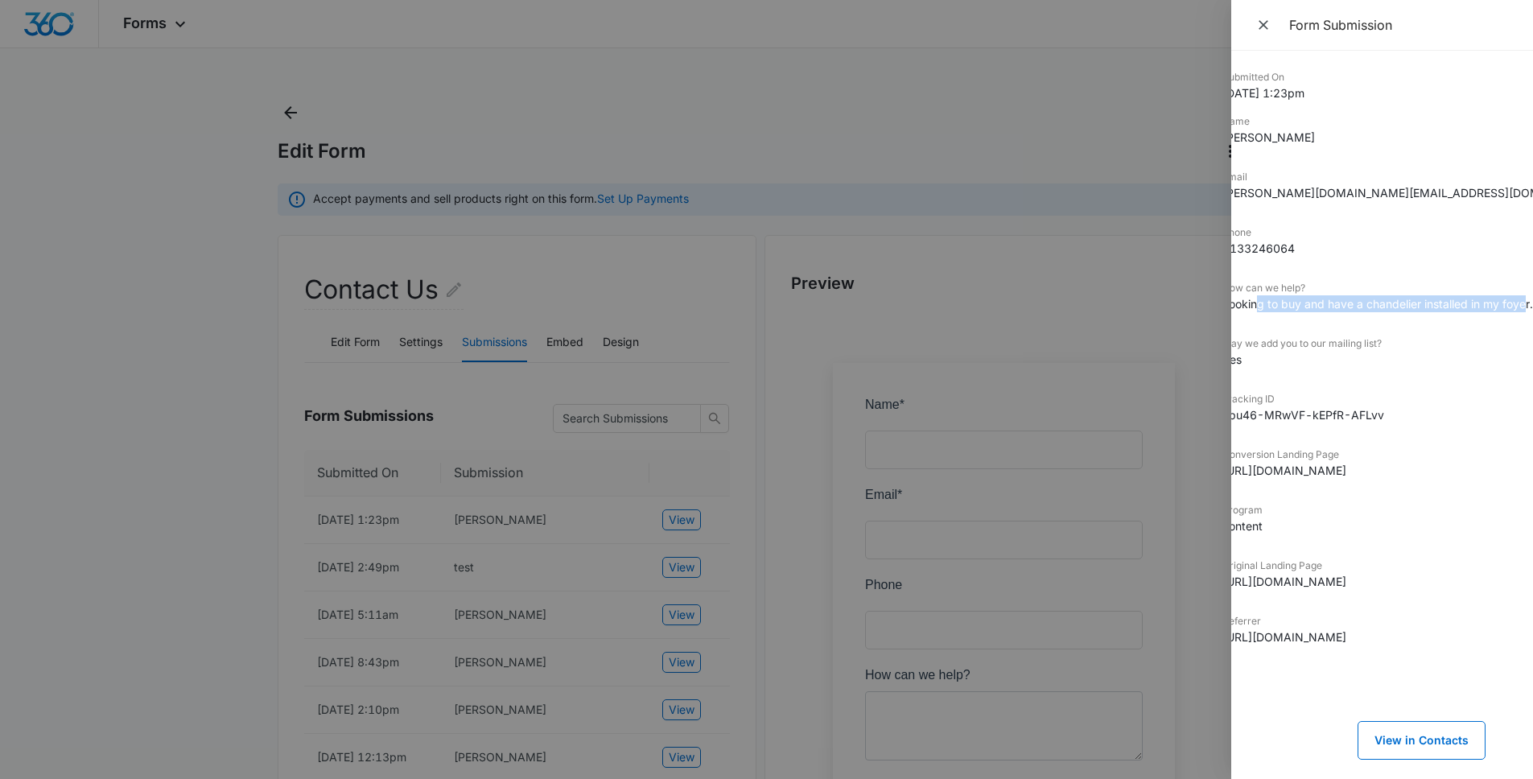
drag, startPoint x: 1285, startPoint y: 299, endPoint x: 1524, endPoint y: 311, distance: 239.3
click at [1524, 311] on div "Submitted On [DATE] 1:23pm Name [PERSON_NAME] Email [DOMAIN_NAME][EMAIL_ADDRESS…" at bounding box center [1382, 415] width 302 height 728
click at [1466, 303] on dd "Looking to buy and have a chandelier installed in my foyer." at bounding box center [1353, 303] width 263 height 17
click at [1264, 31] on icon "Close" at bounding box center [1263, 25] width 16 height 16
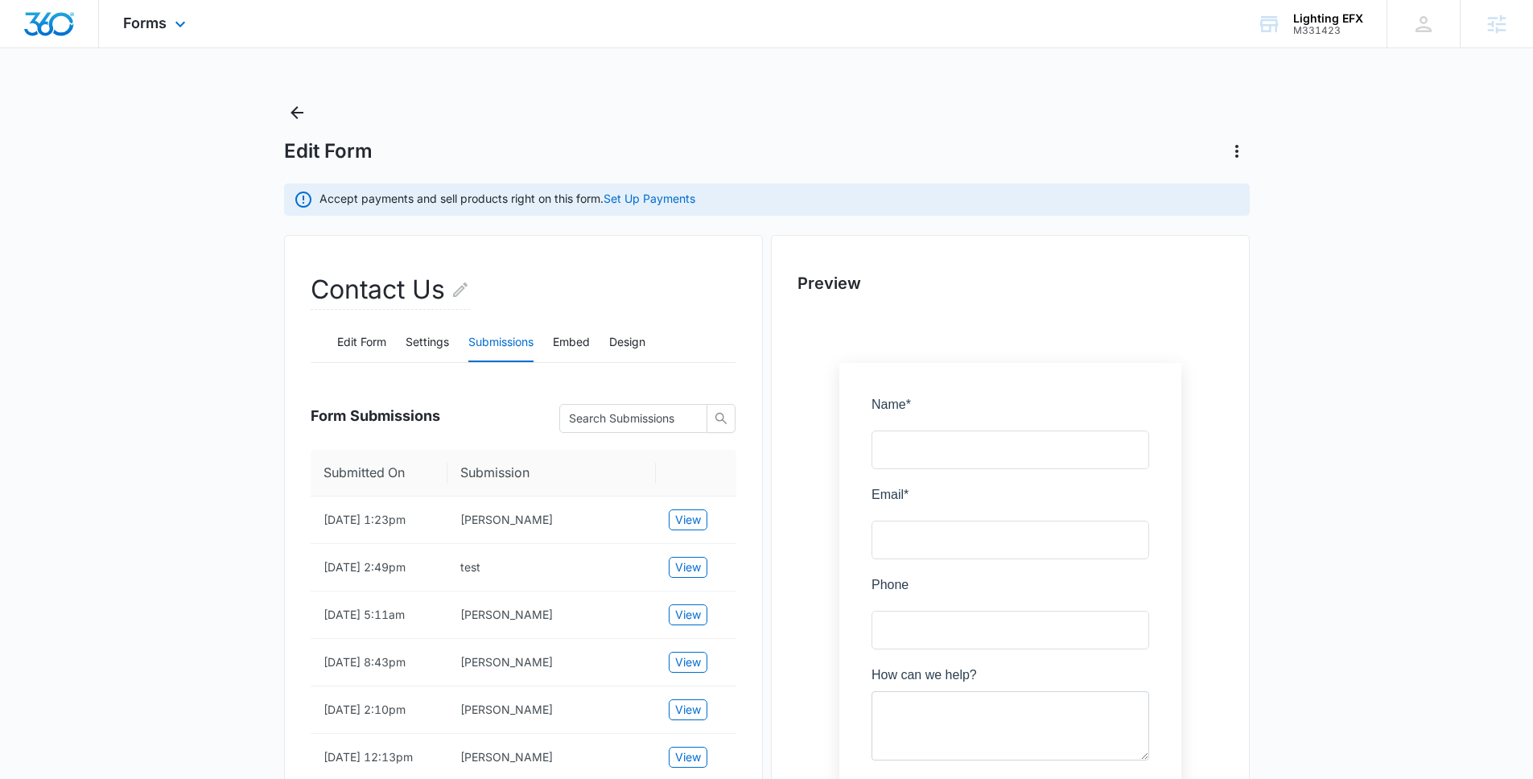
click at [186, 35] on div "Forms Apps Reputation Websites Forms CRM Email Social POS Content Ads Intellige…" at bounding box center [156, 23] width 115 height 47
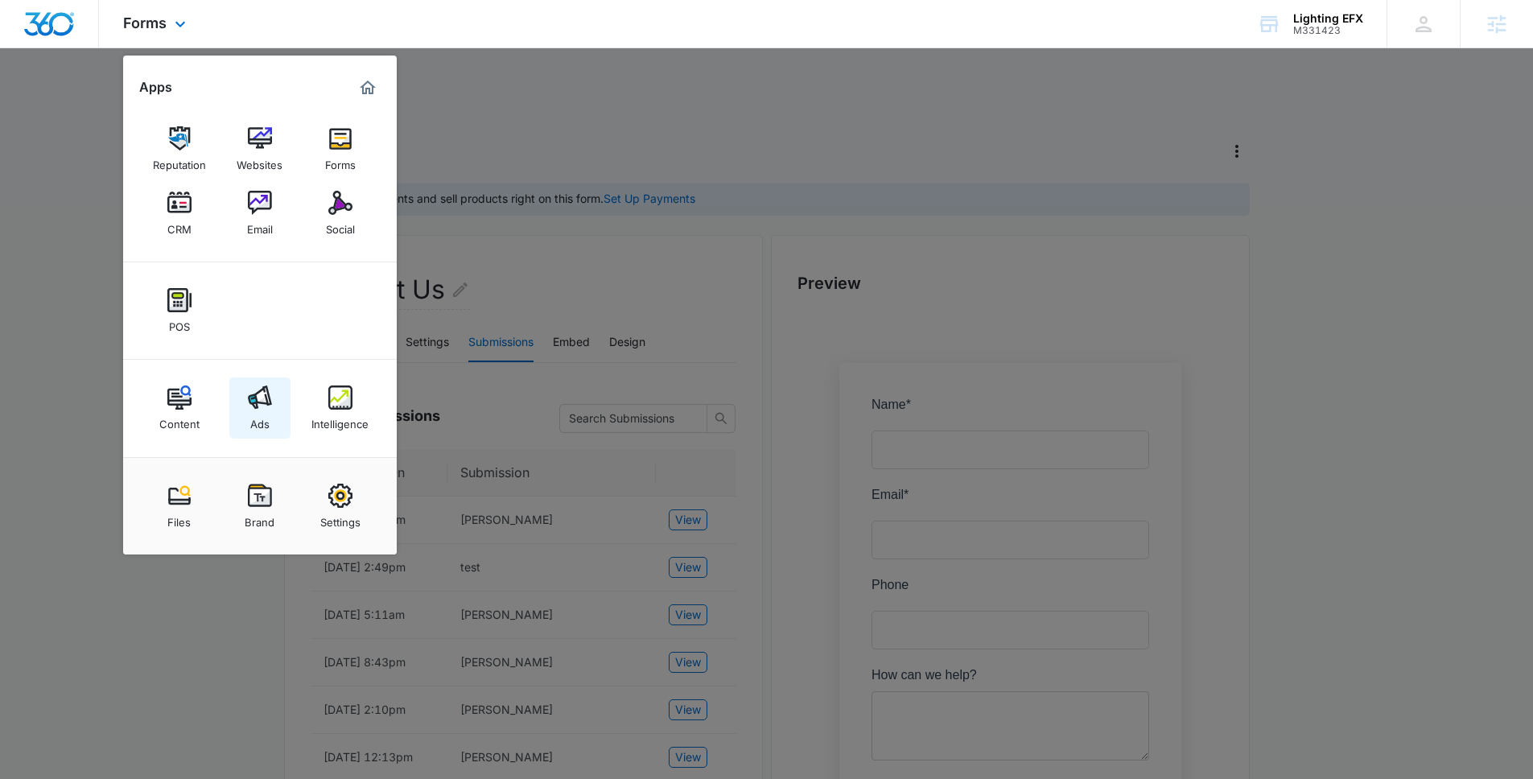
click at [253, 399] on img at bounding box center [260, 397] width 24 height 24
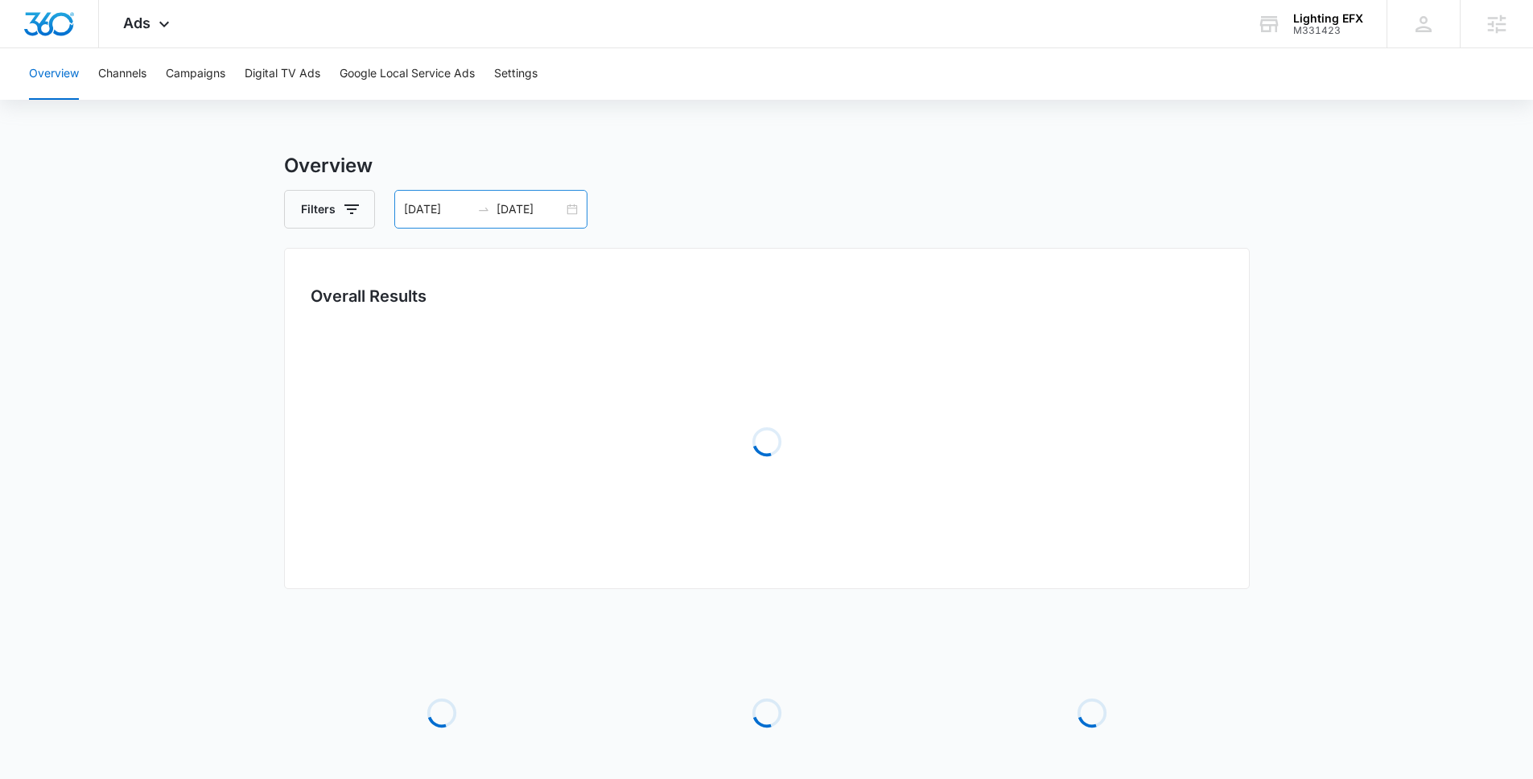
click at [430, 198] on div "[DATE] [DATE]" at bounding box center [490, 209] width 193 height 39
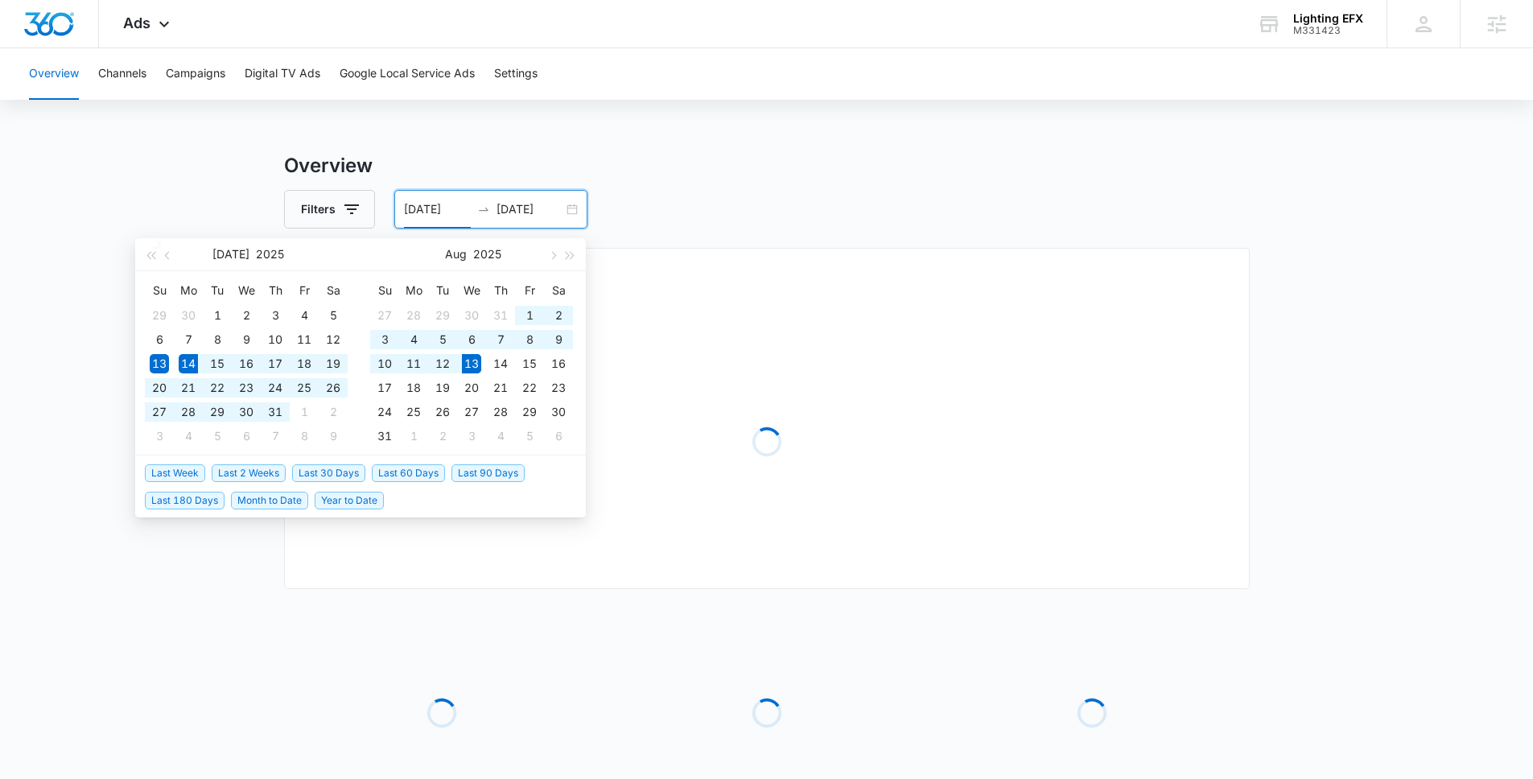
click at [317, 468] on span "Last 30 Days" at bounding box center [328, 473] width 73 height 18
type input "[DATE]"
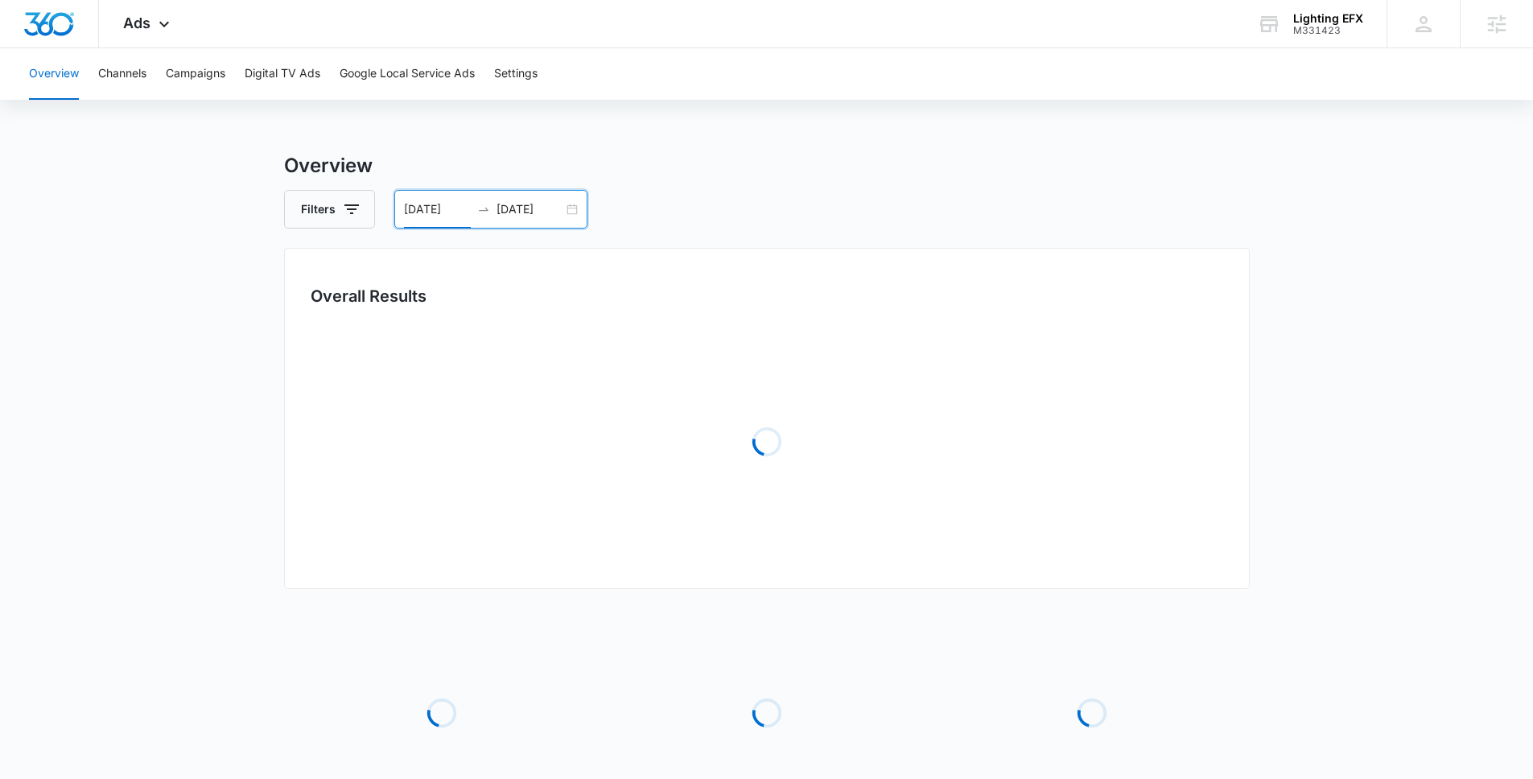
click at [129, 326] on main "Overview Filters [DATE] [DATE] Overall Results Loading Loading Loading Loading …" at bounding box center [766, 521] width 1533 height 740
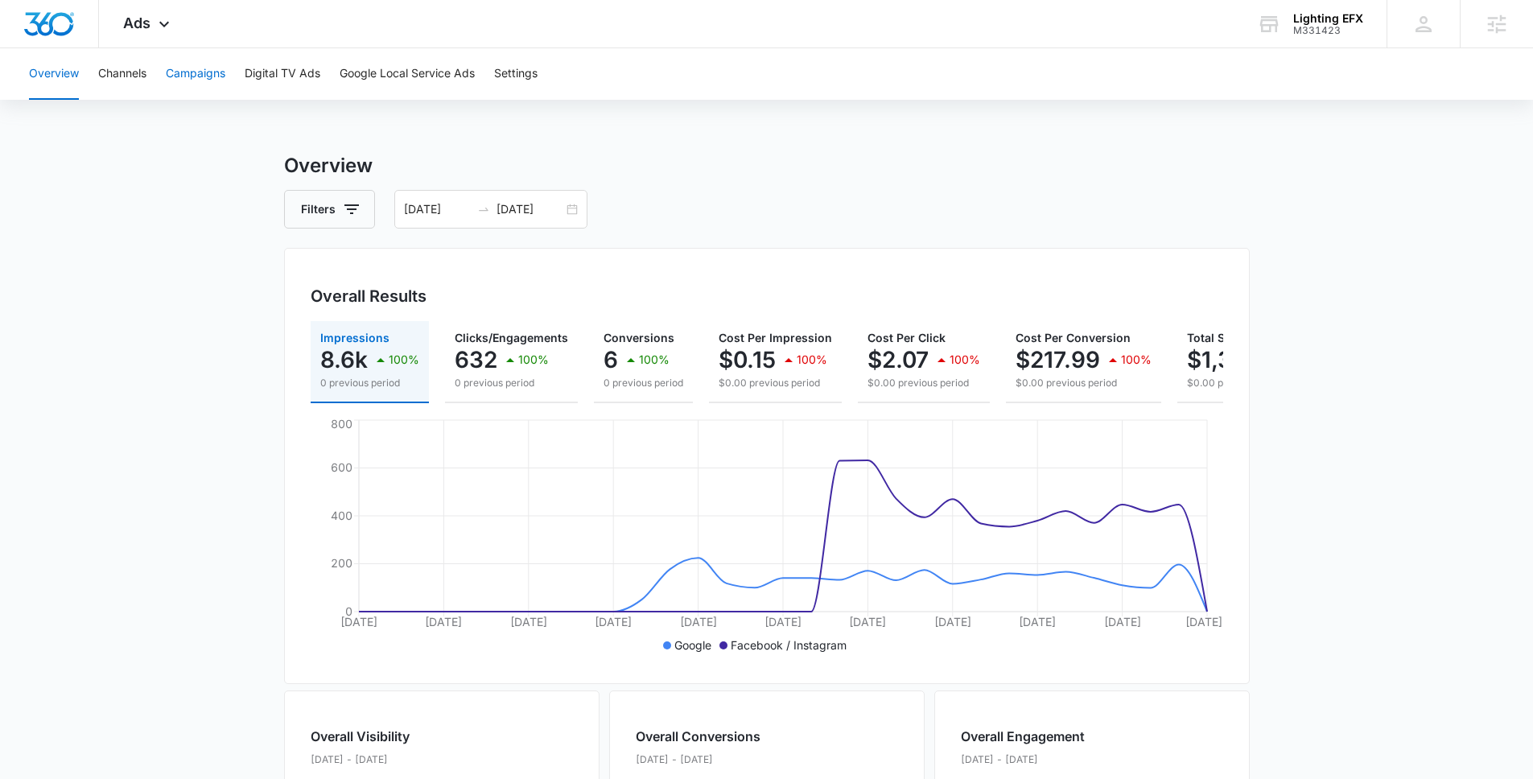
click at [196, 68] on button "Campaigns" at bounding box center [196, 74] width 60 height 52
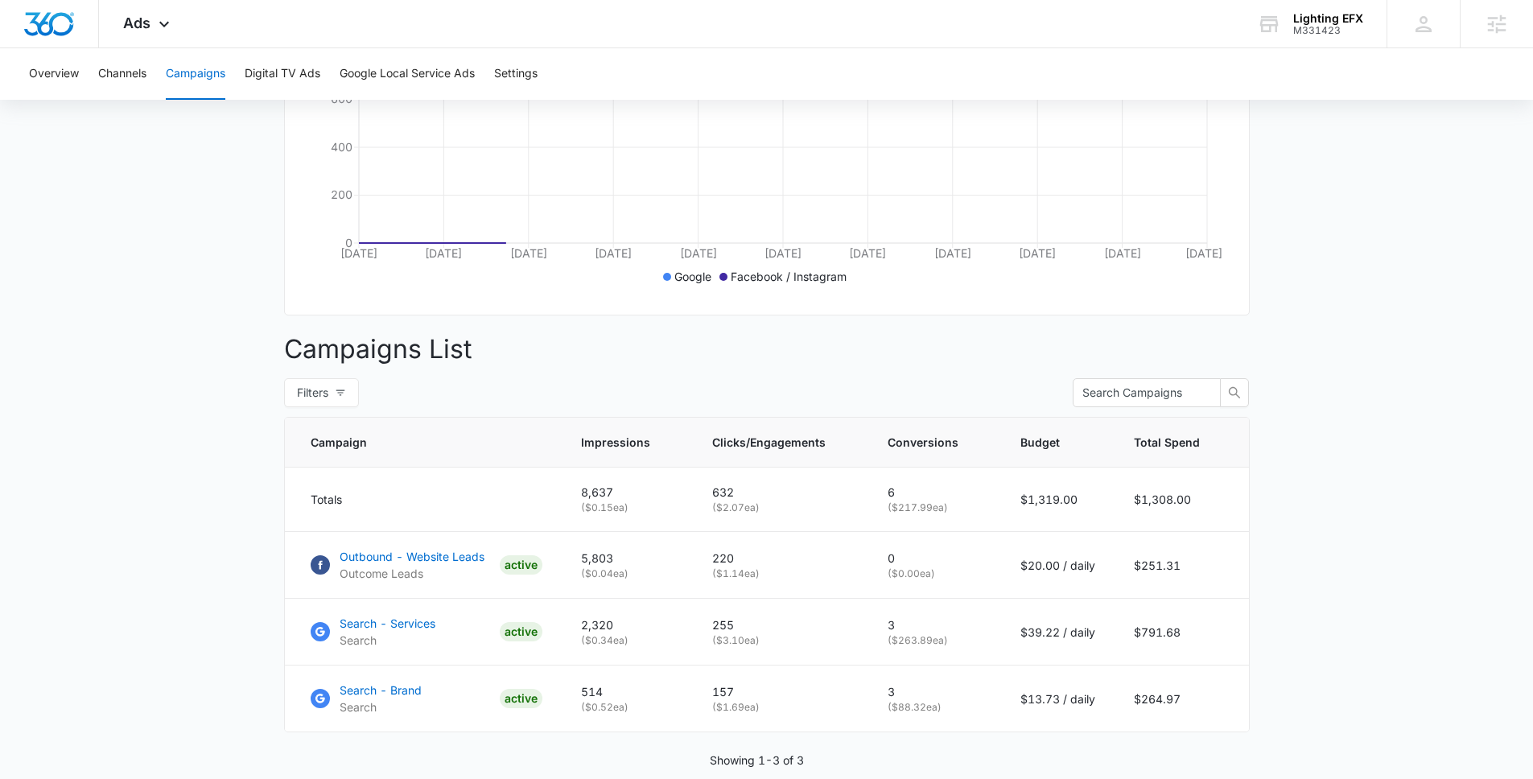
scroll to position [447, 0]
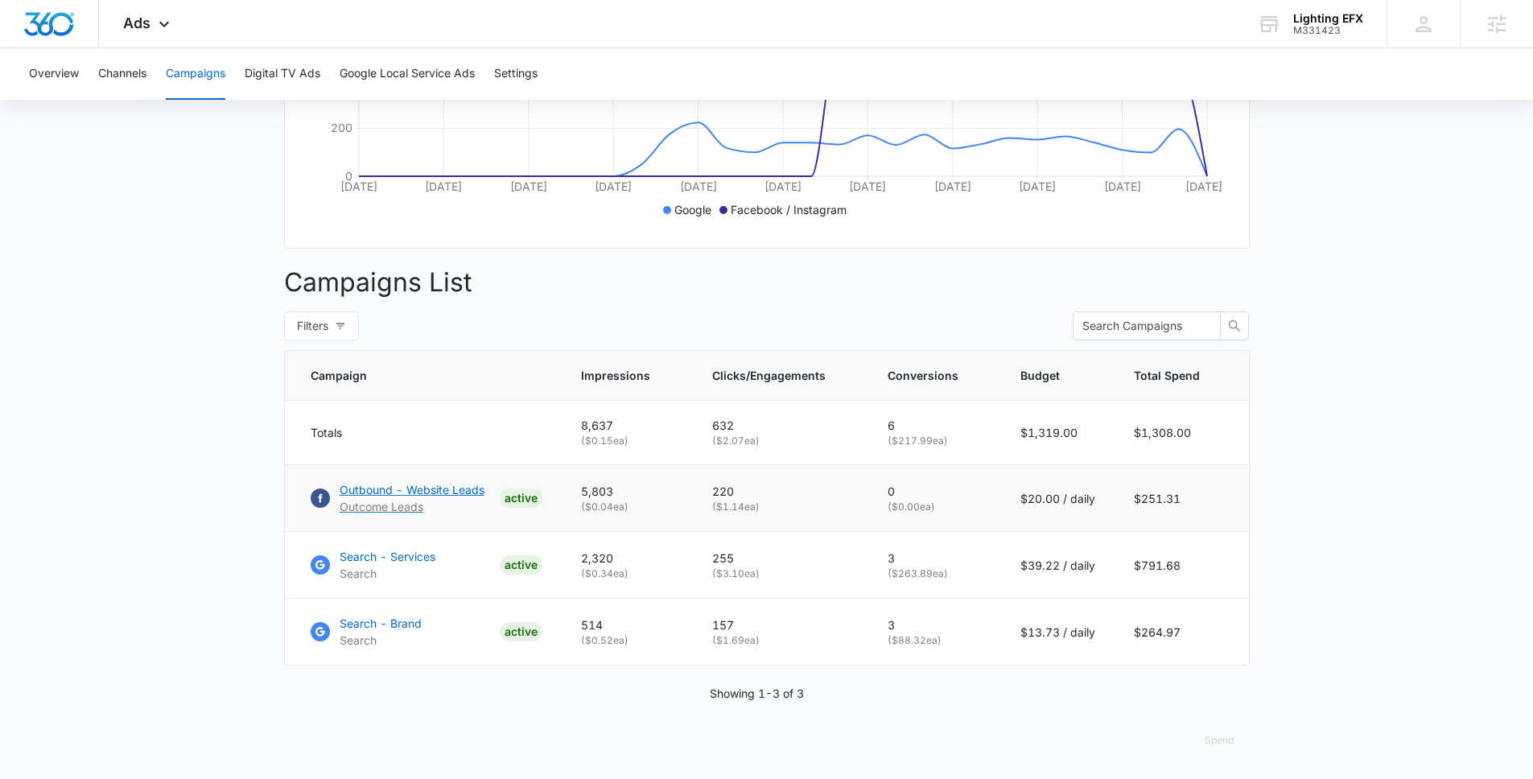
click at [421, 487] on p "Outbound - Website Leads" at bounding box center [412, 489] width 145 height 17
